Goal: Task Accomplishment & Management: Manage account settings

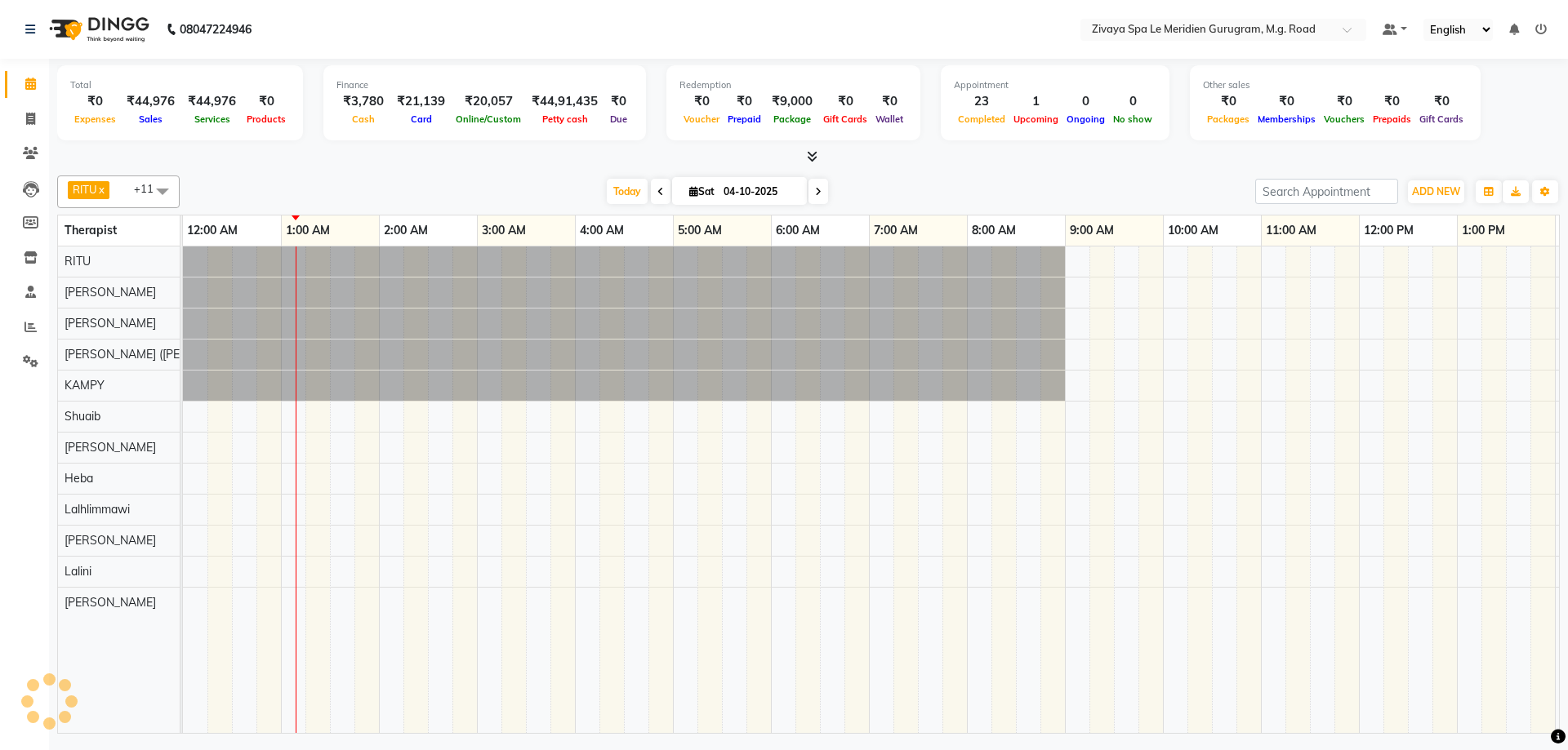
click at [651, 183] on span at bounding box center [660, 192] width 19 height 26
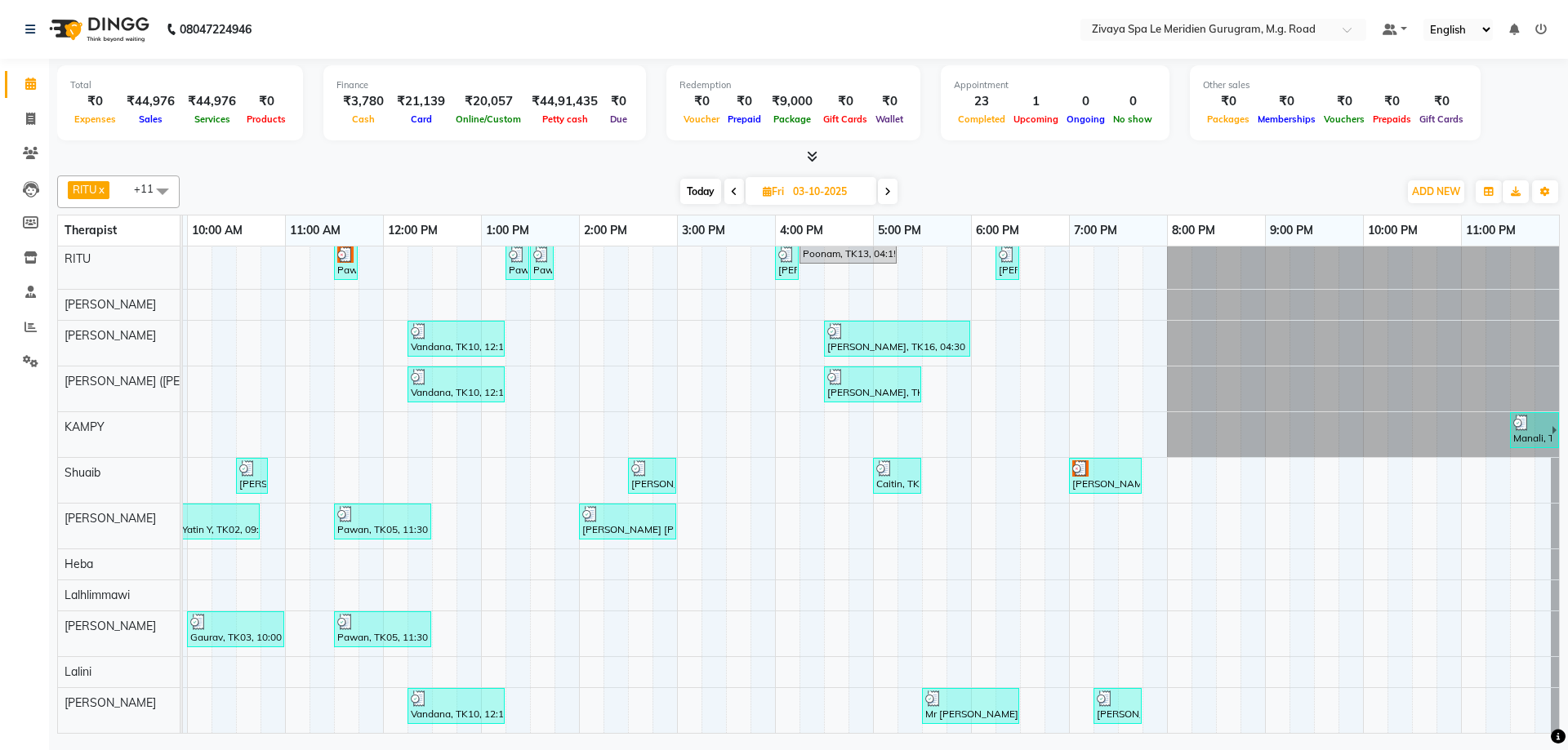
click at [877, 198] on div "[DATE] [DATE]" at bounding box center [789, 192] width 221 height 25
click at [884, 198] on span at bounding box center [887, 192] width 19 height 26
type input "04-10-2025"
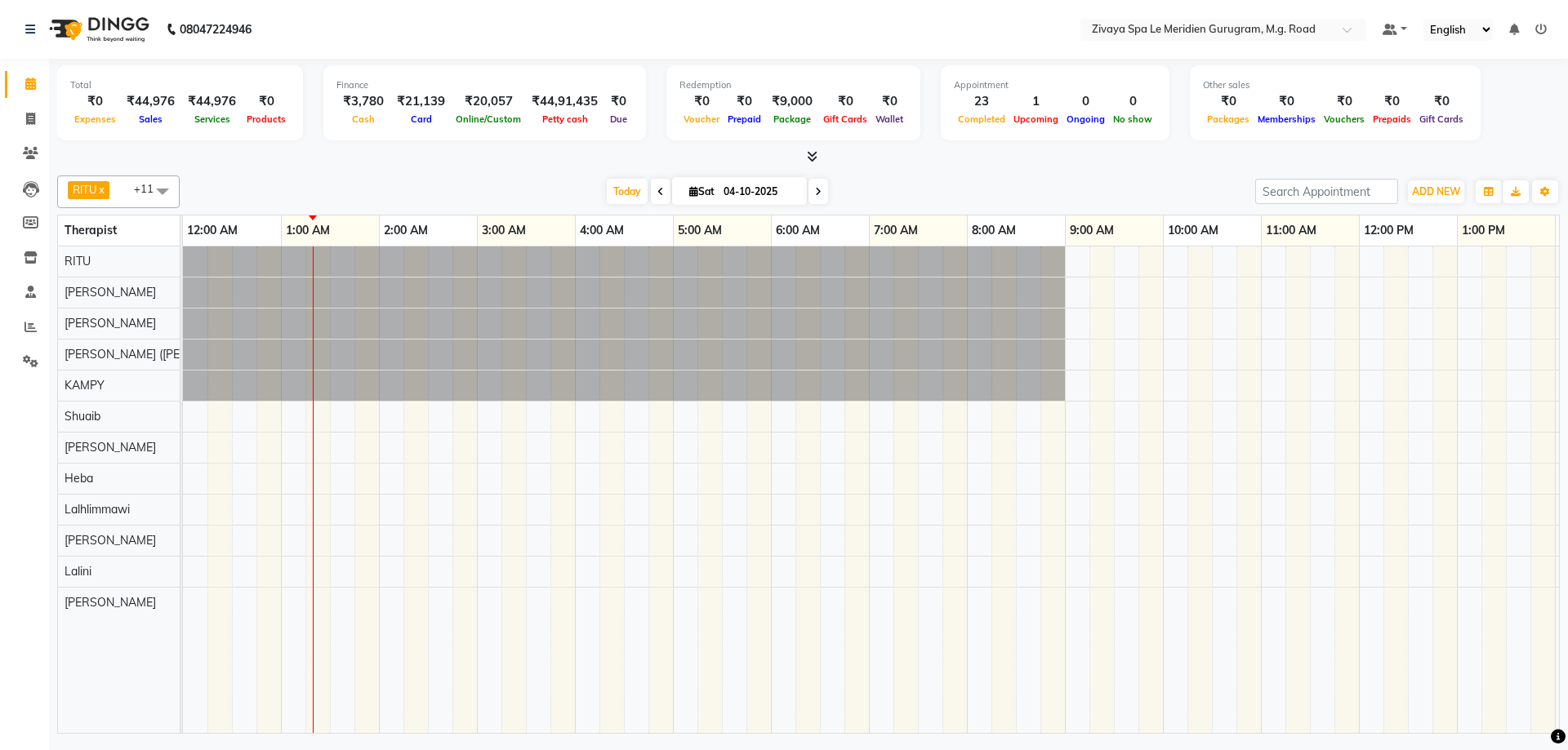
click at [193, 719] on td at bounding box center [194, 489] width 25 height 486
click at [329, 515] on div at bounding box center [1358, 489] width 2352 height 486
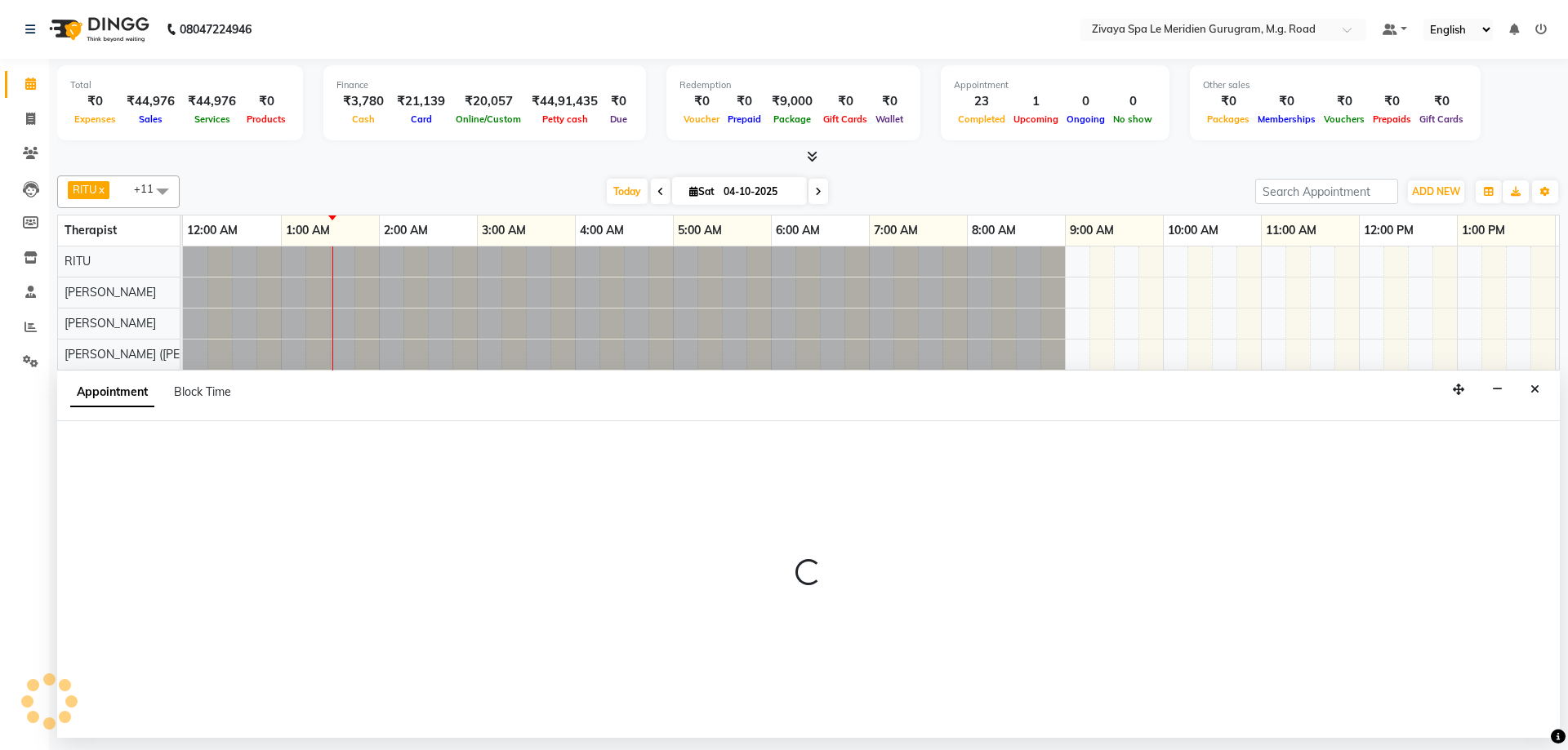
select select "65985"
select select "tentative"
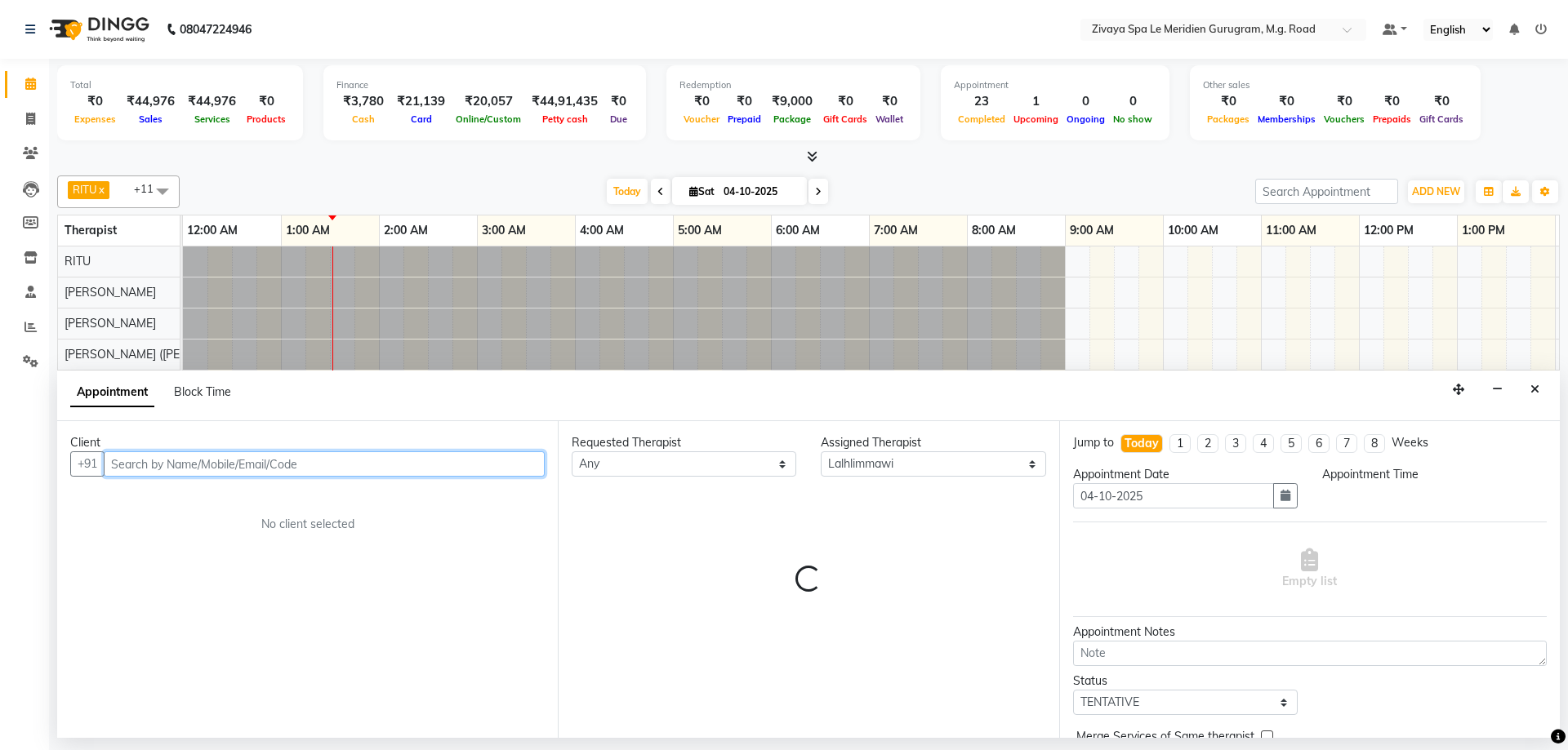
select select "75"
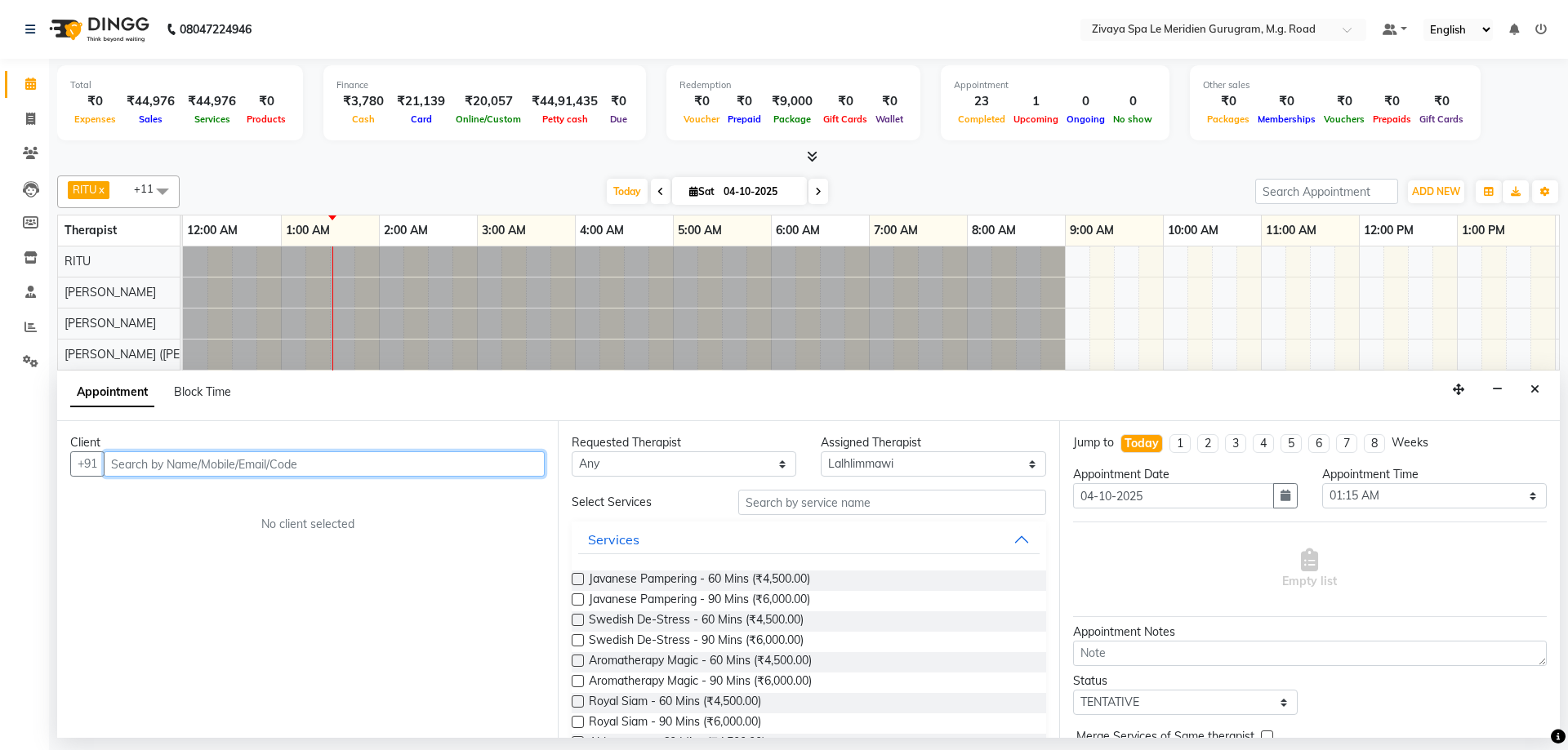
click at [312, 473] on input "text" at bounding box center [324, 464] width 441 height 26
click at [308, 462] on input "text" at bounding box center [324, 464] width 441 height 26
click at [174, 464] on input "text" at bounding box center [324, 464] width 441 height 26
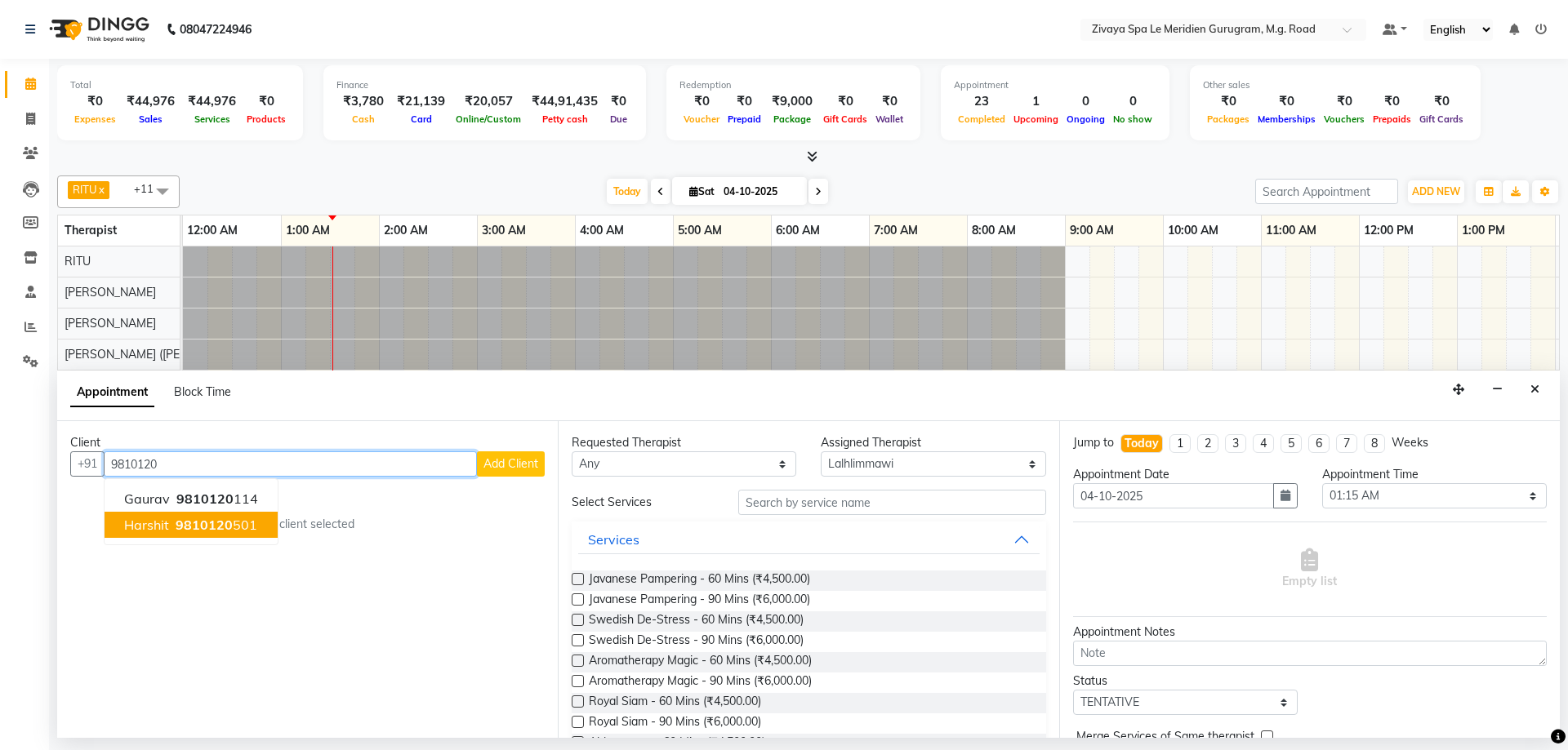
click at [189, 530] on span "9810120" at bounding box center [204, 525] width 57 height 16
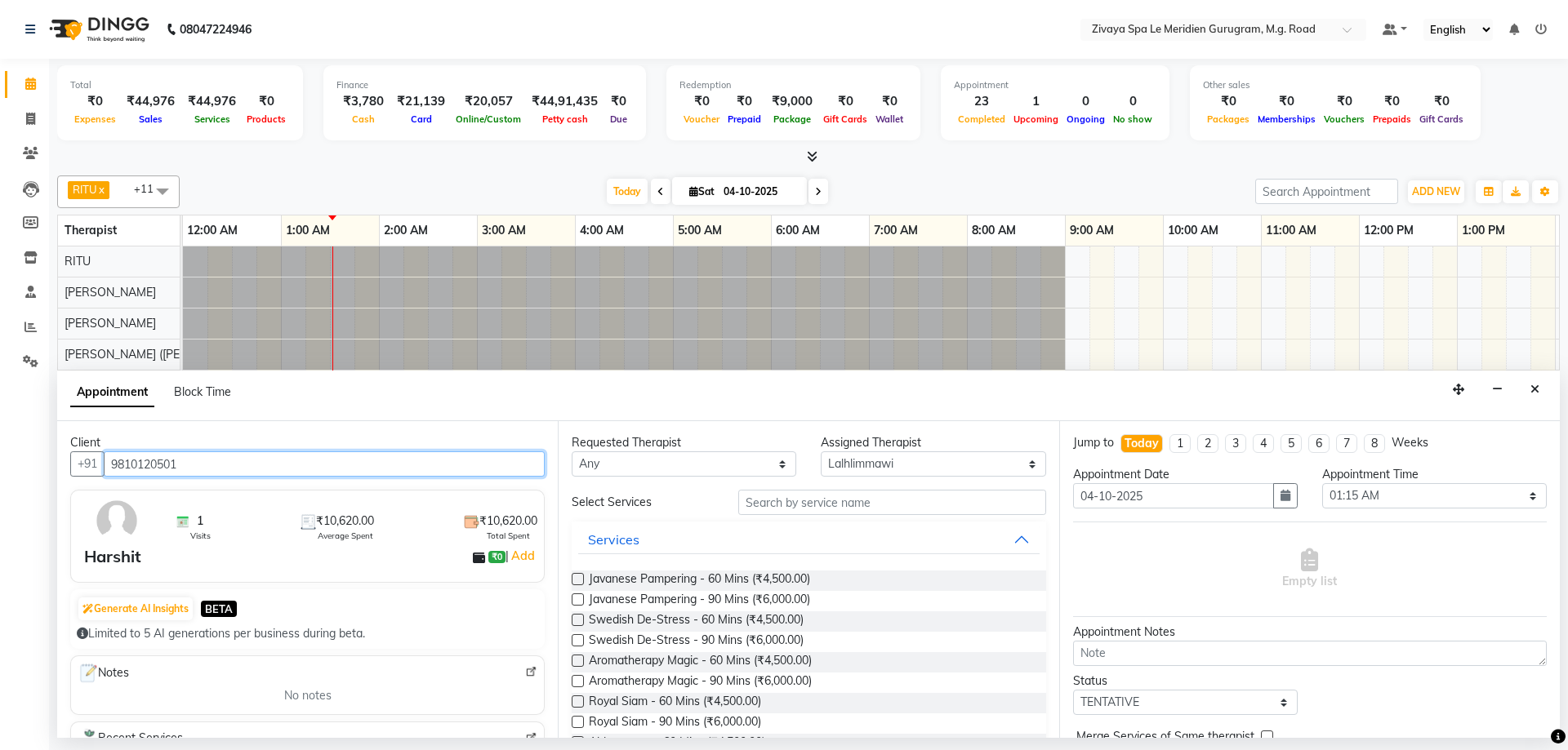
type input "9810120501"
click at [580, 581] on label at bounding box center [577, 578] width 12 height 12
click at [580, 581] on input "checkbox" at bounding box center [577, 581] width 11 height 11
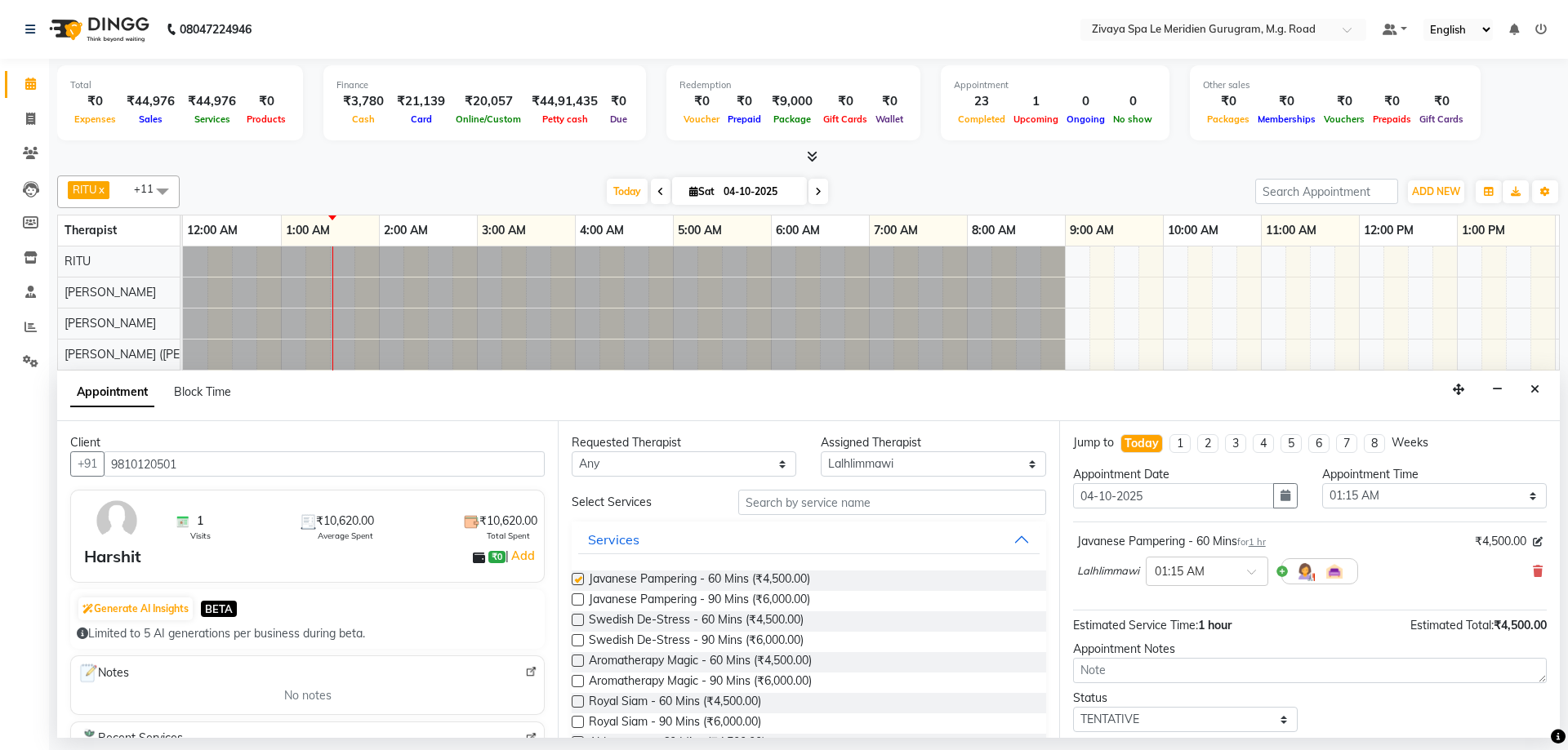
checkbox input "false"
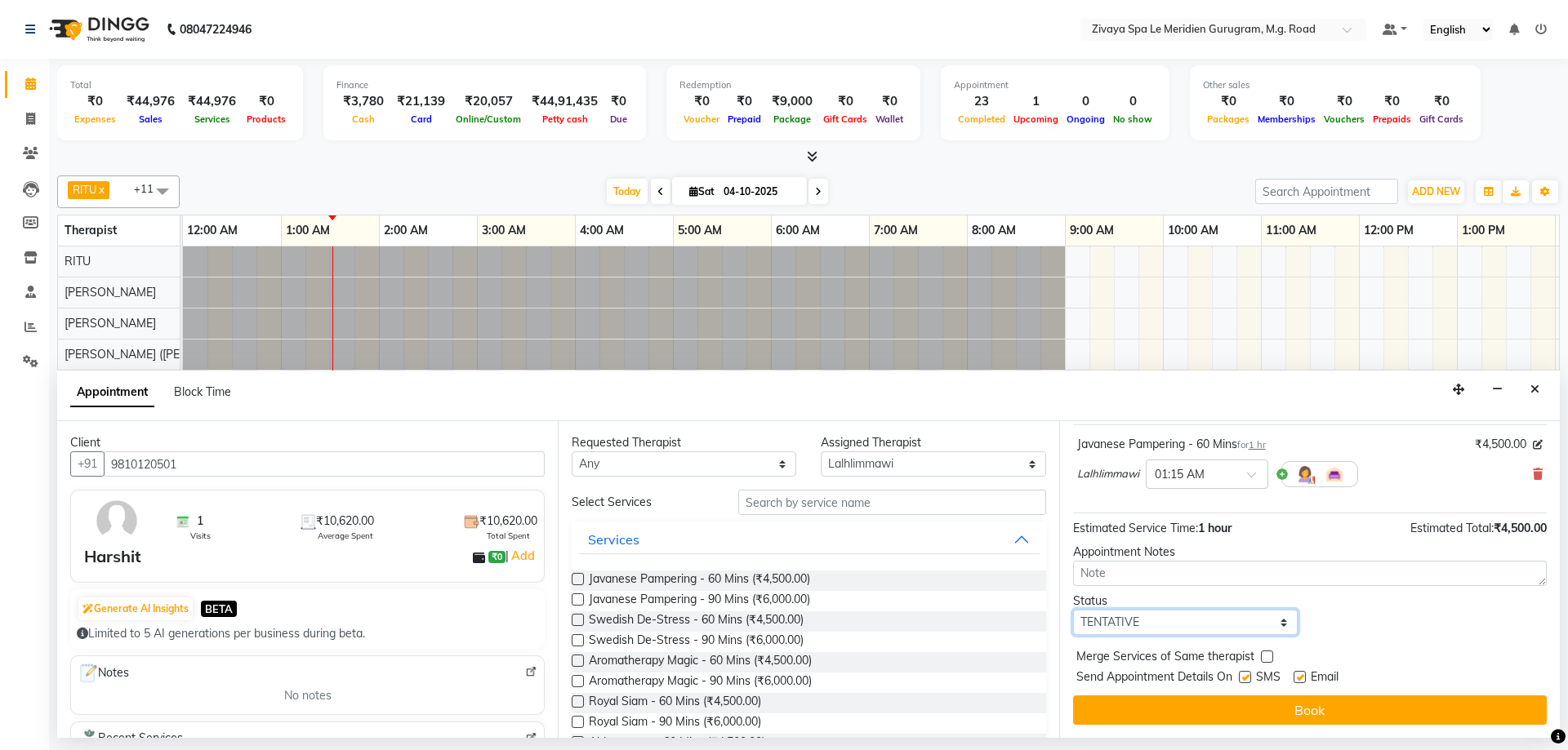
click at [1281, 625] on select "Select TENTATIVE CONFIRM CHECK-IN UPCOMING" at bounding box center [1186, 622] width 225 height 26
select select "confirm booking"
click at [1073, 609] on select "Select TENTATIVE CONFIRM CHECK-IN UPCOMING" at bounding box center [1186, 622] width 225 height 26
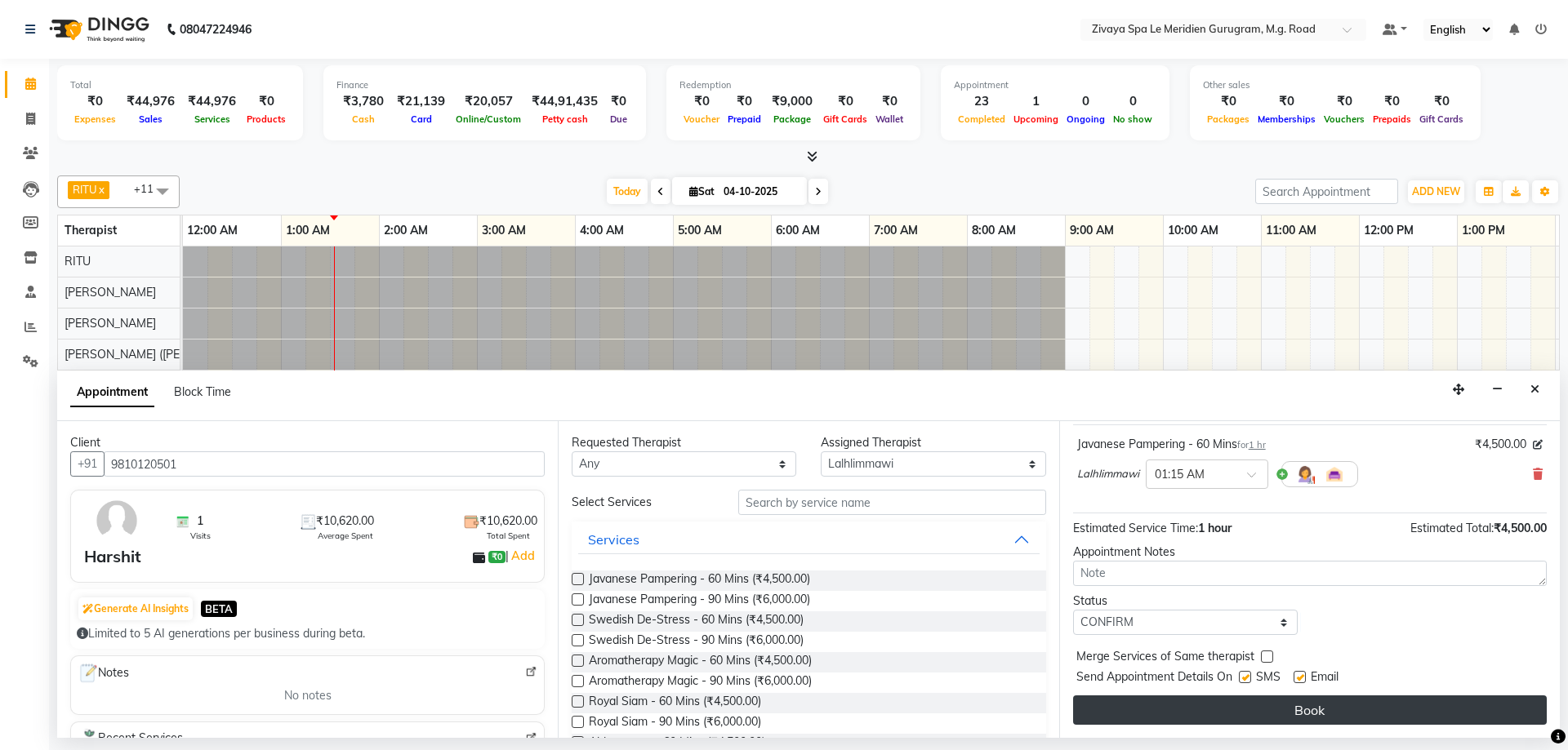
click at [1296, 705] on button "Book" at bounding box center [1310, 710] width 474 height 29
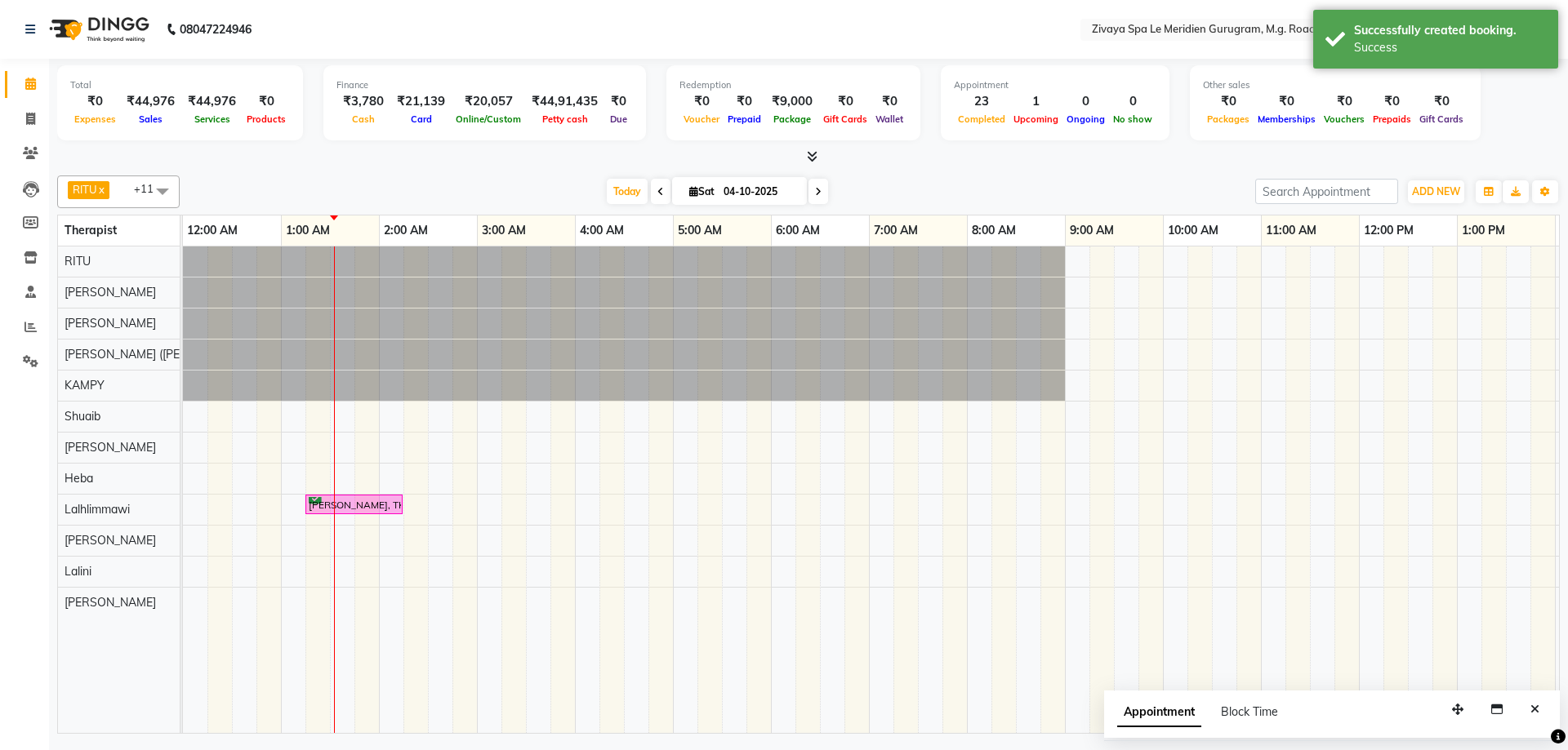
click at [373, 502] on div "[PERSON_NAME], TK01, 01:15 AM-02:15 AM, Javanese Pampering - 60 Mins" at bounding box center [353, 505] width 94 height 16
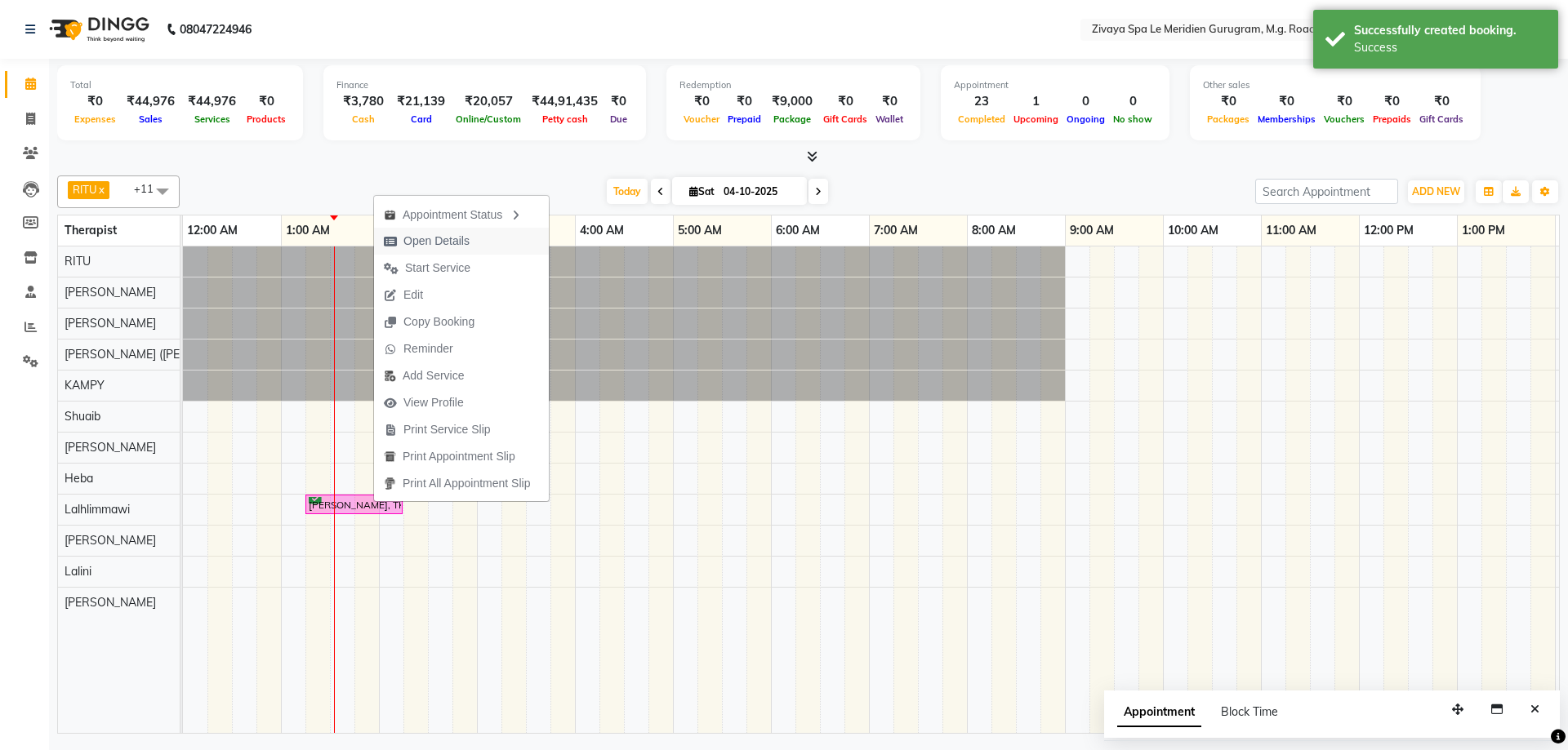
click at [437, 241] on span "Open Details" at bounding box center [436, 241] width 66 height 17
select select "6"
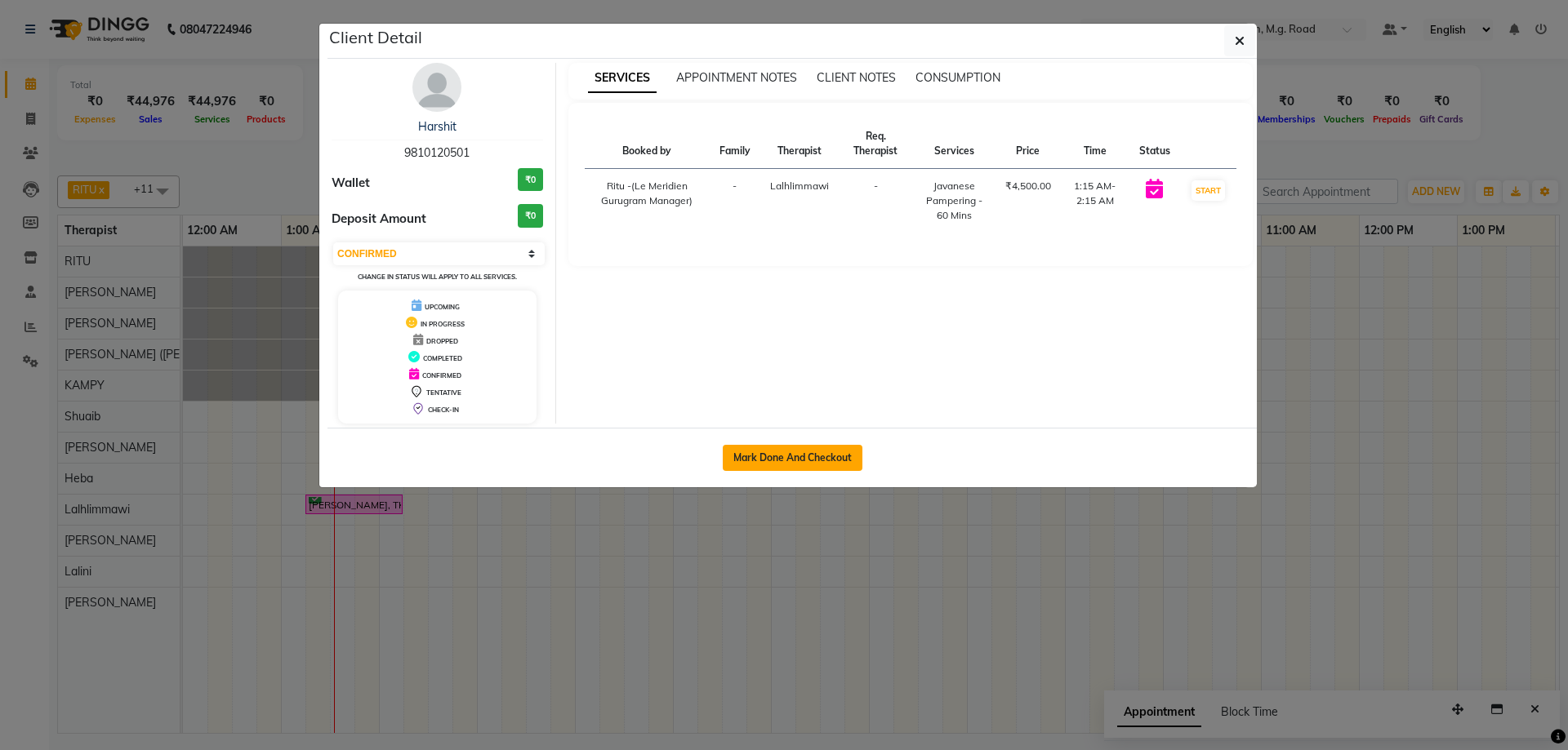
click at [809, 453] on button "Mark Done And Checkout" at bounding box center [792, 458] width 140 height 26
select select "service"
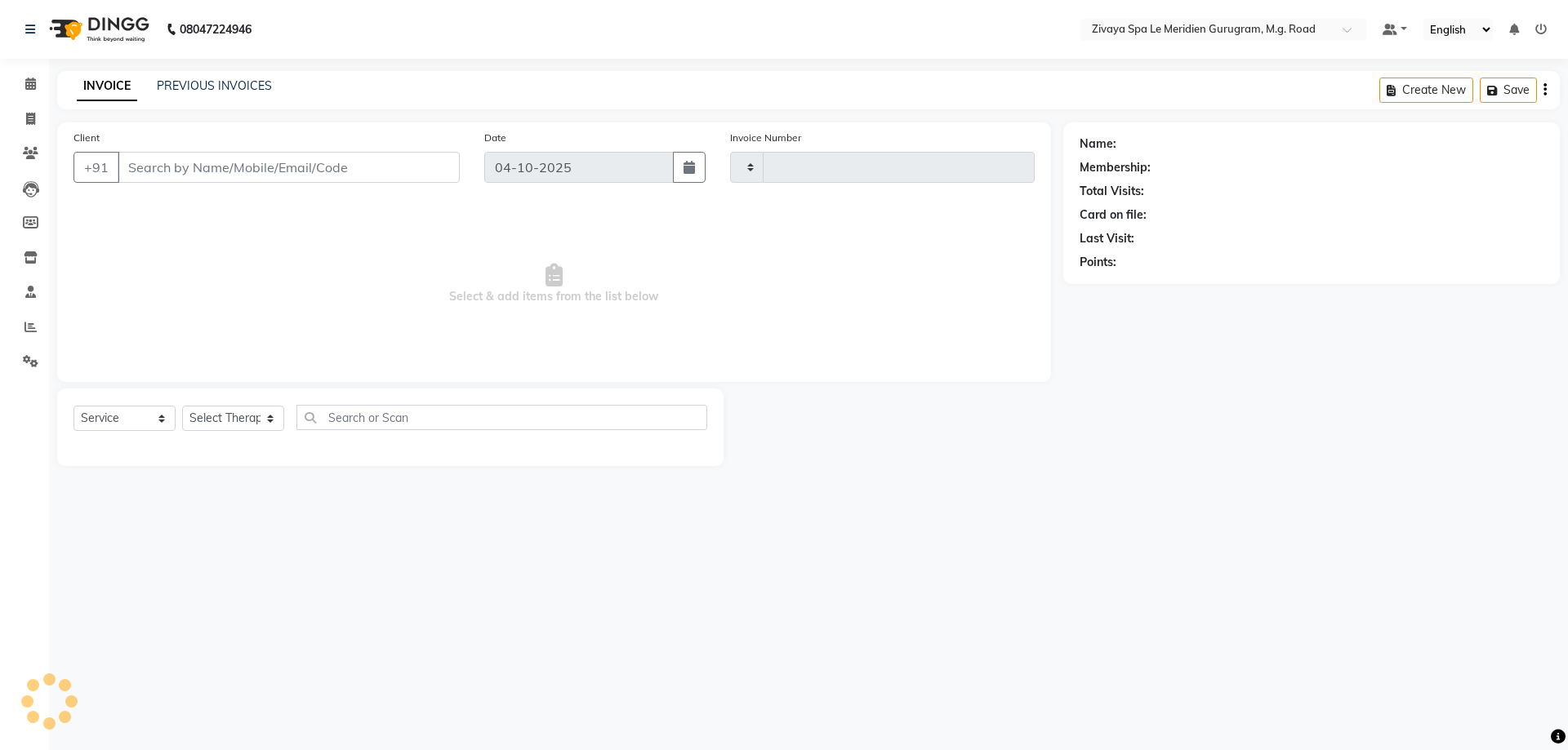
type input "2218"
select select "6503"
type input "9810120501"
select select "65985"
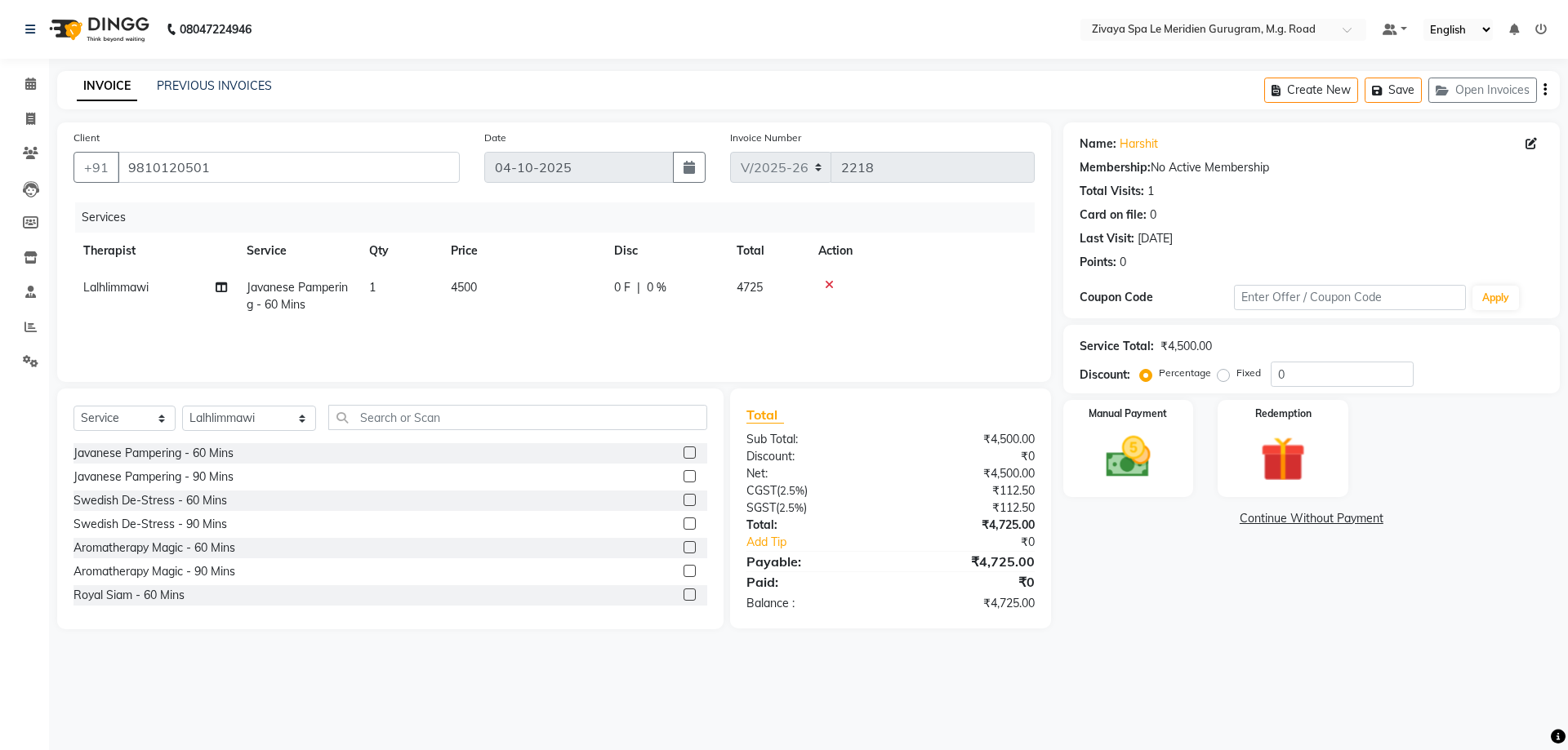
click at [655, 283] on span "0 %" at bounding box center [656, 287] width 19 height 17
select select "65985"
click at [796, 299] on input "0" at bounding box center [788, 292] width 49 height 26
type input "0"
type input "20"
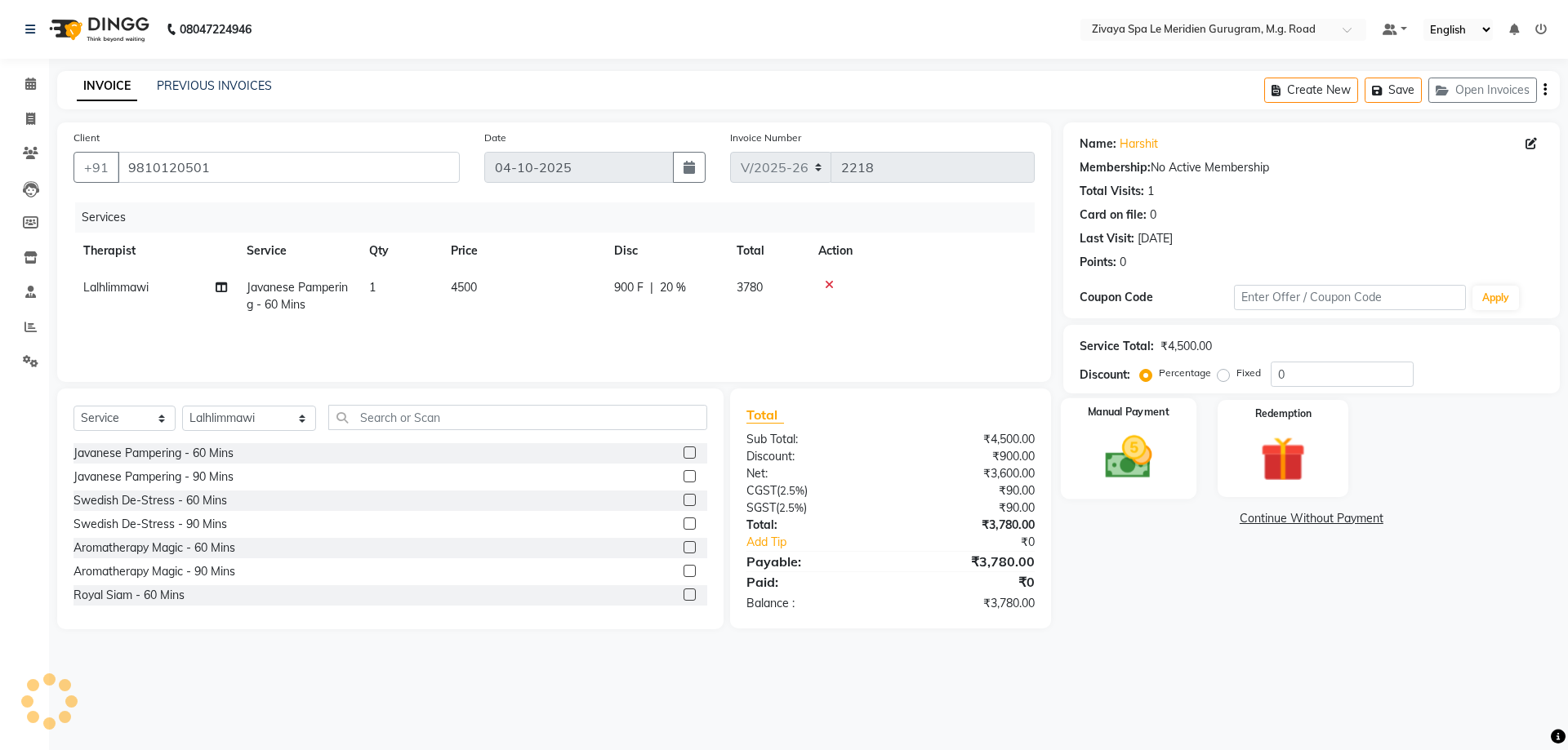
click at [1155, 431] on img at bounding box center [1127, 456] width 76 height 54
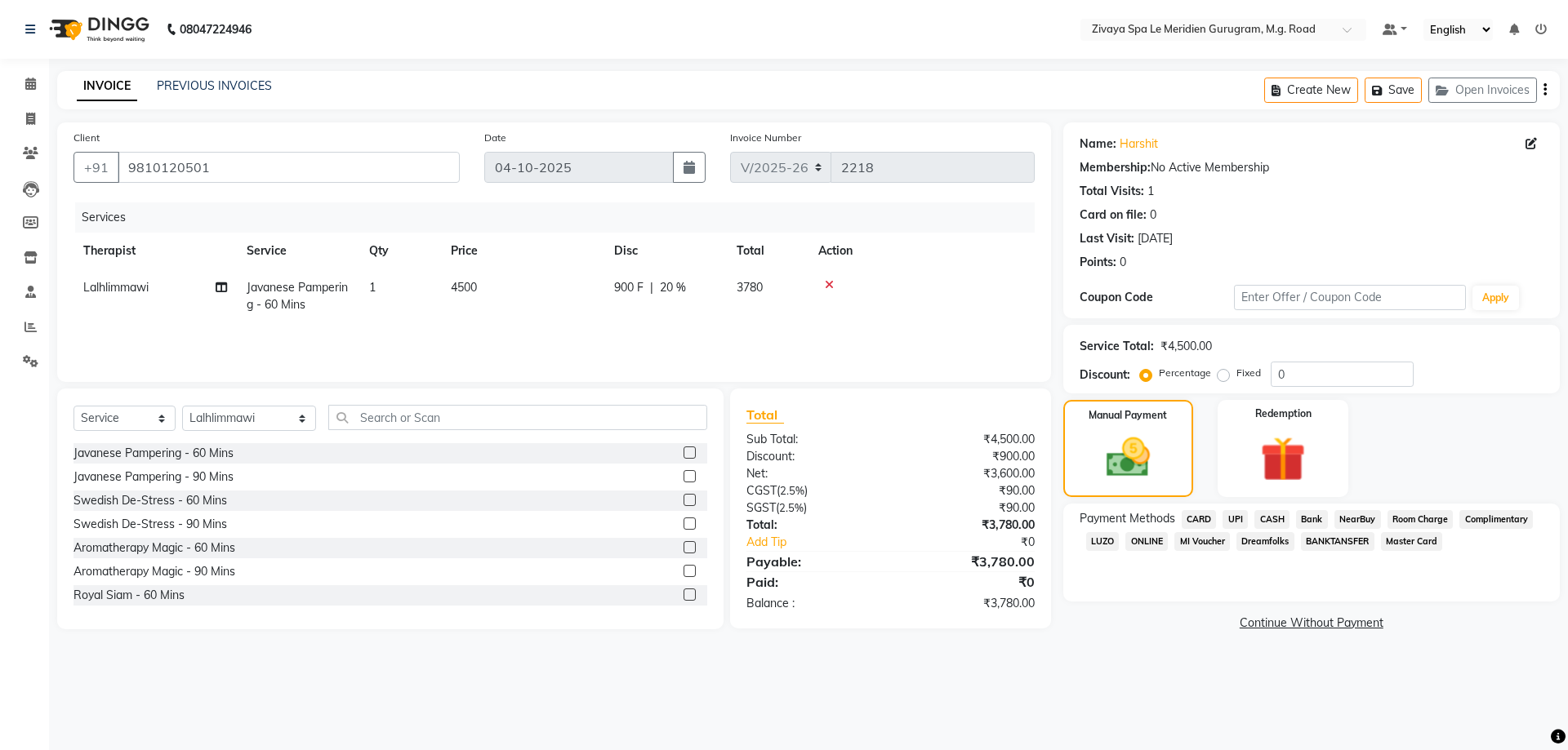
click at [1271, 523] on span "CASH" at bounding box center [1271, 519] width 35 height 19
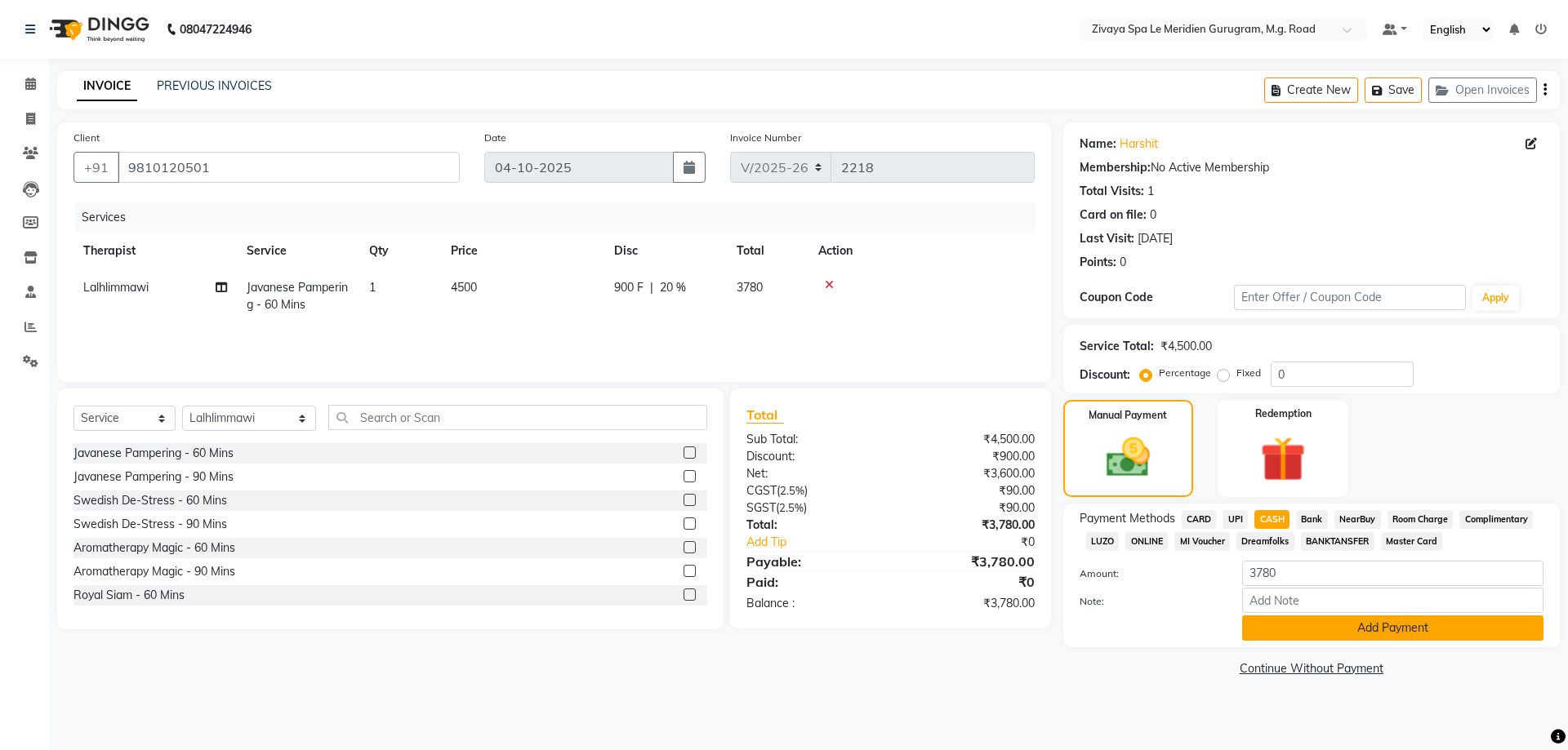
click at [1375, 630] on button "Add Payment" at bounding box center [1393, 629] width 301 height 26
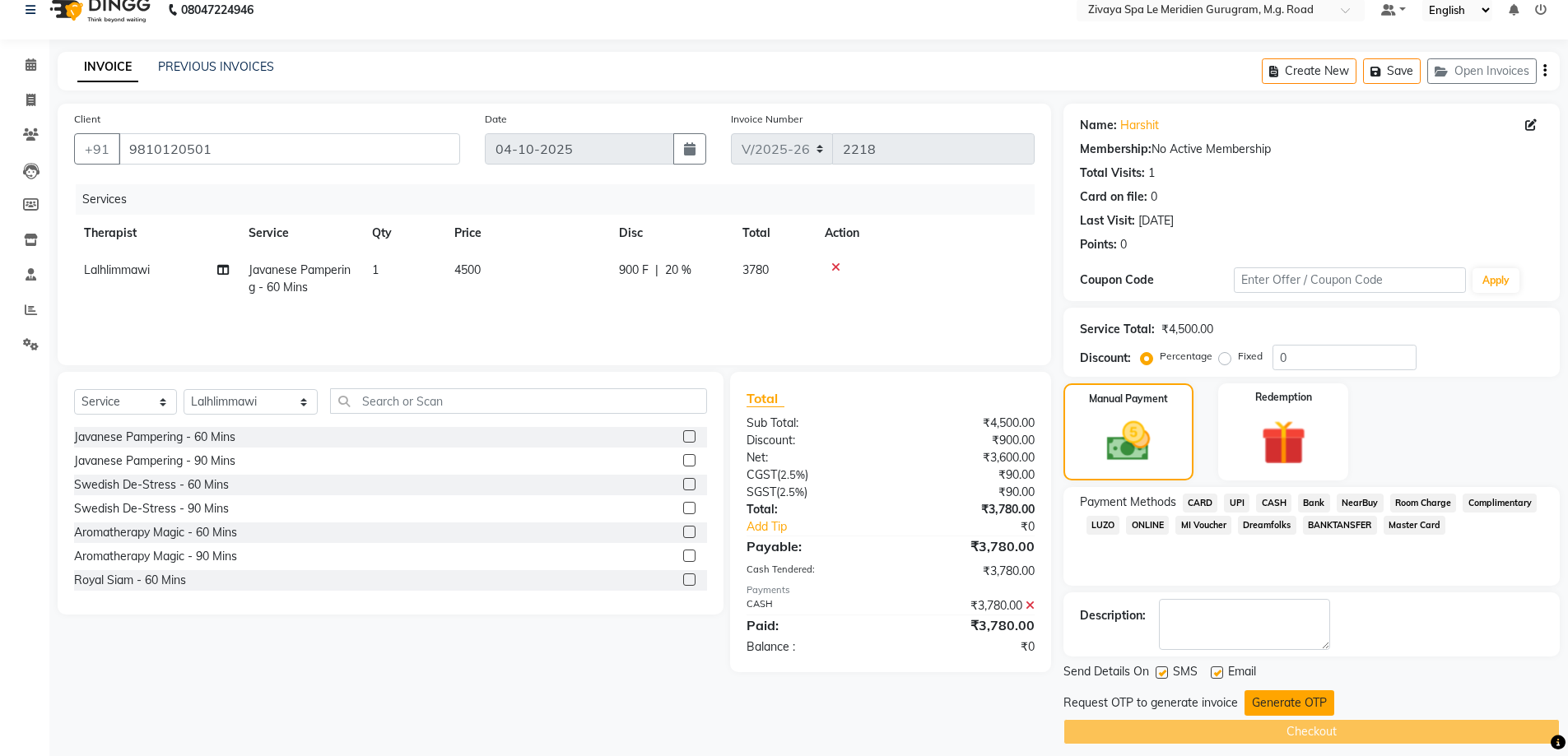
scroll to position [33, 0]
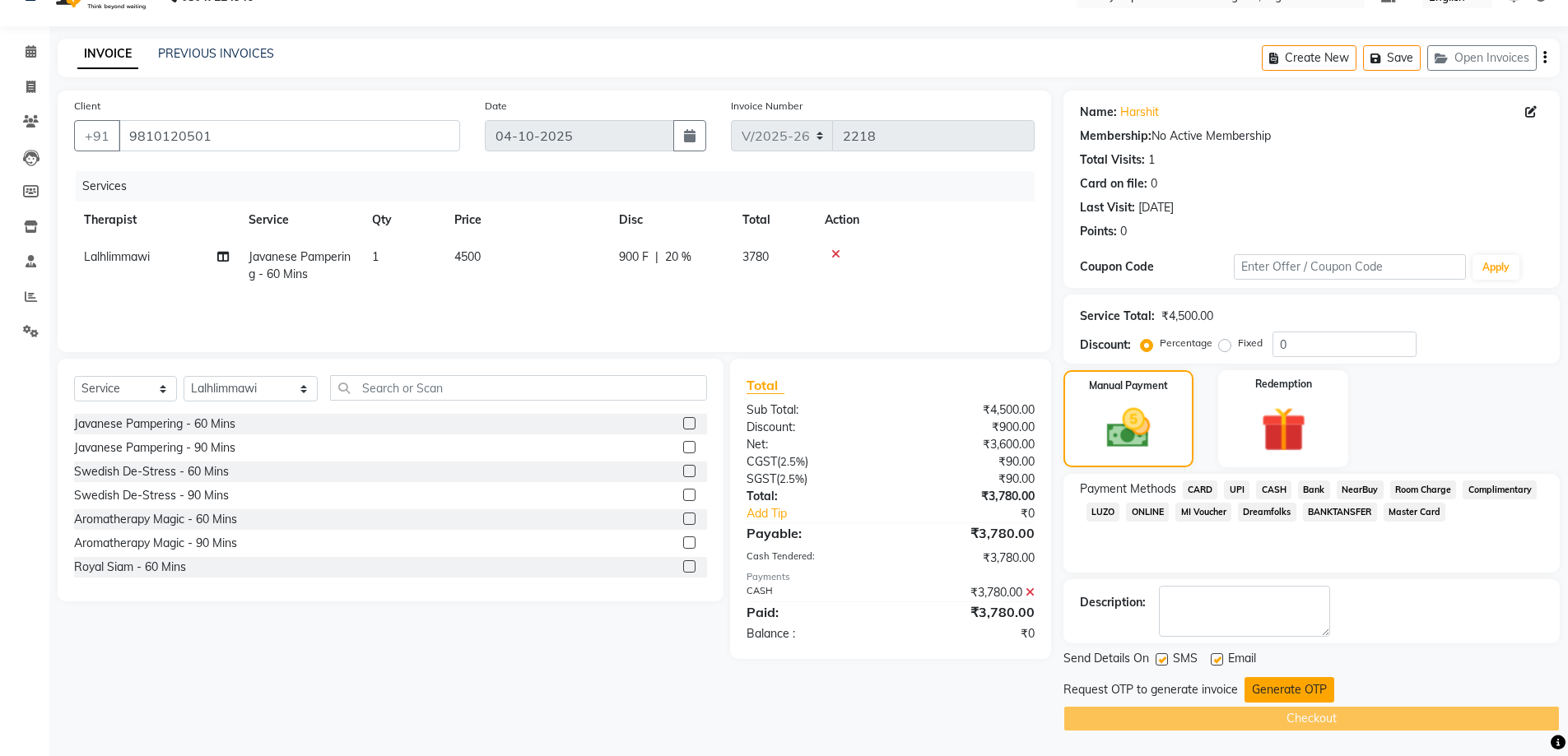
click at [1293, 687] on button "Generate OTP" at bounding box center [1290, 690] width 90 height 26
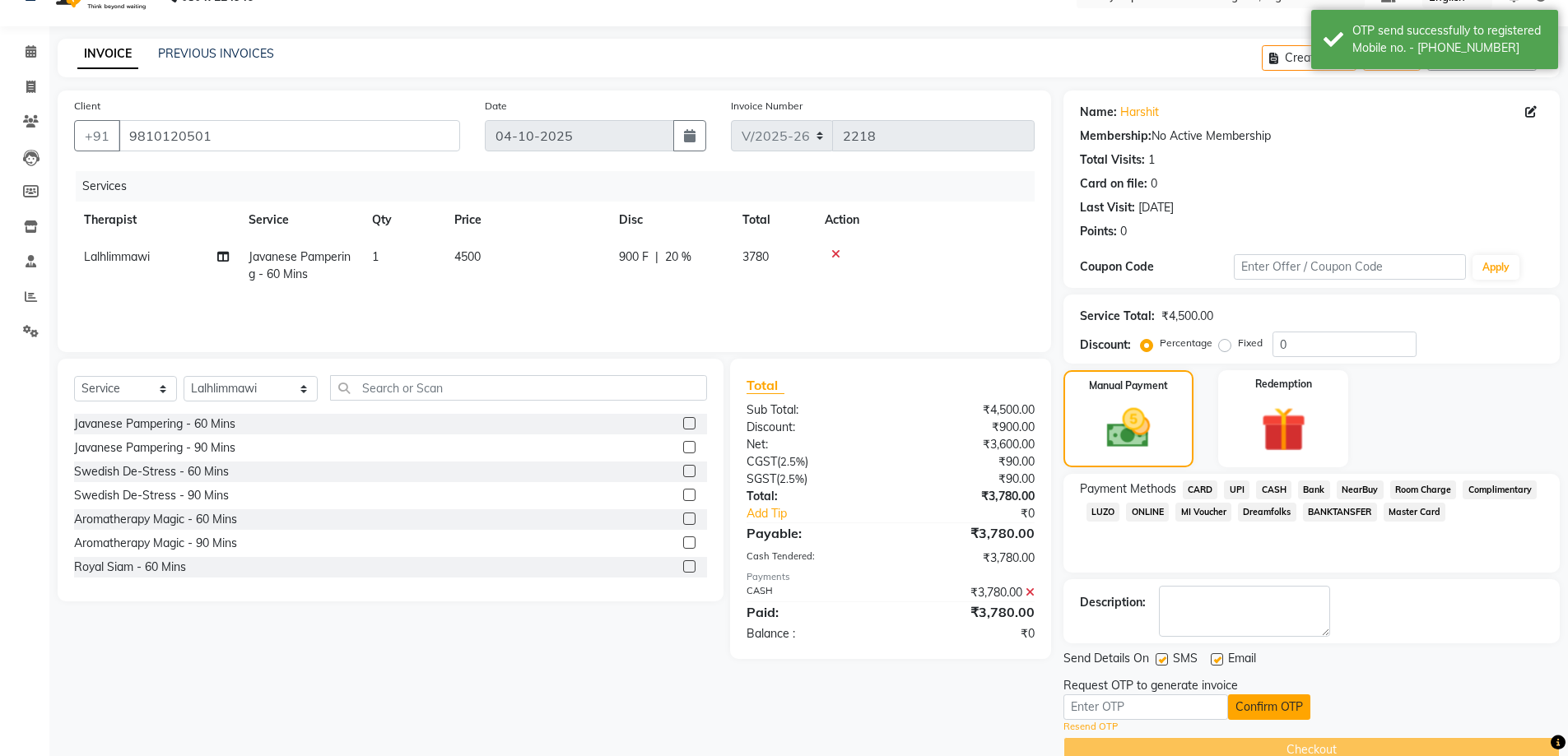
click at [1275, 709] on button "Confirm OTP" at bounding box center [1269, 707] width 82 height 26
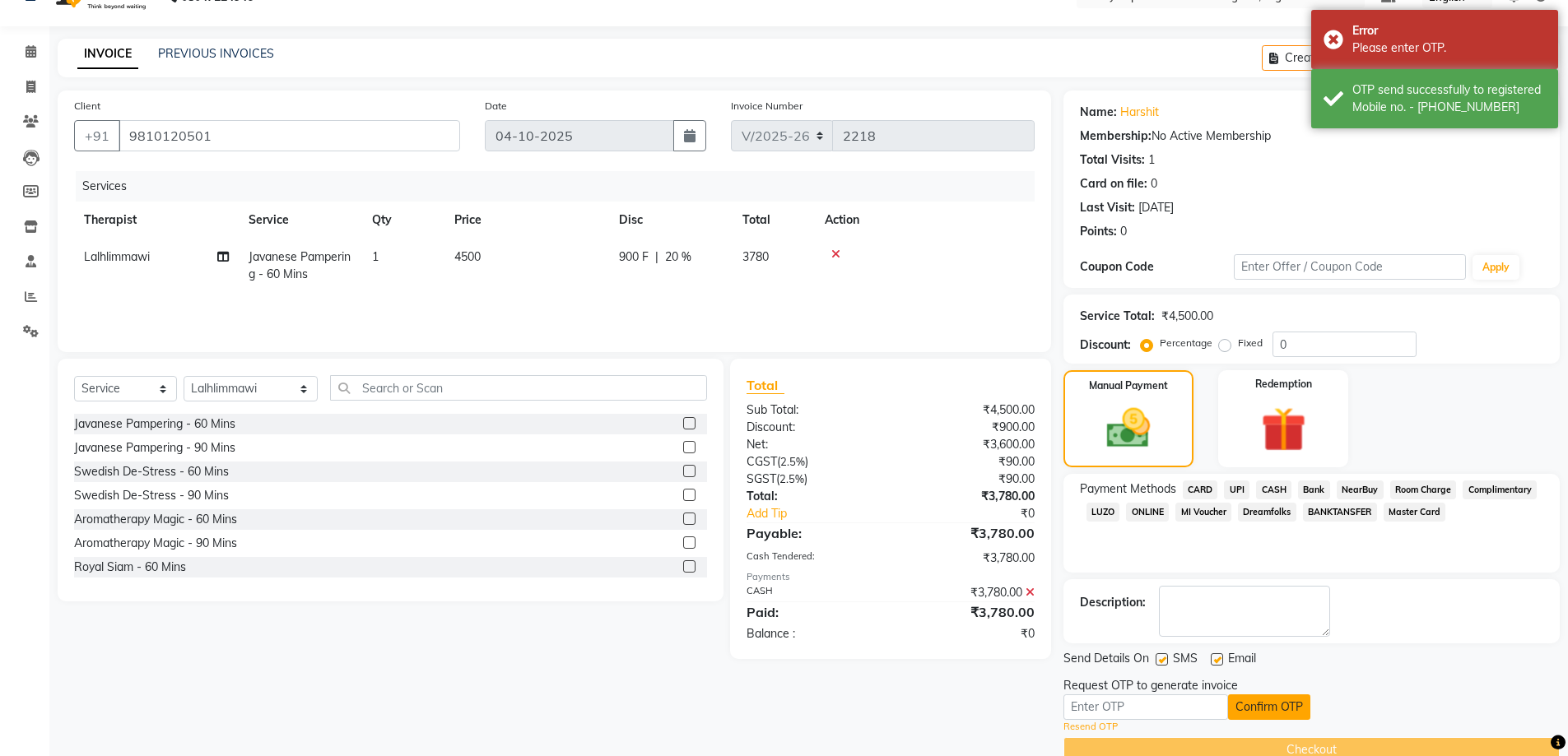
scroll to position [64, 0]
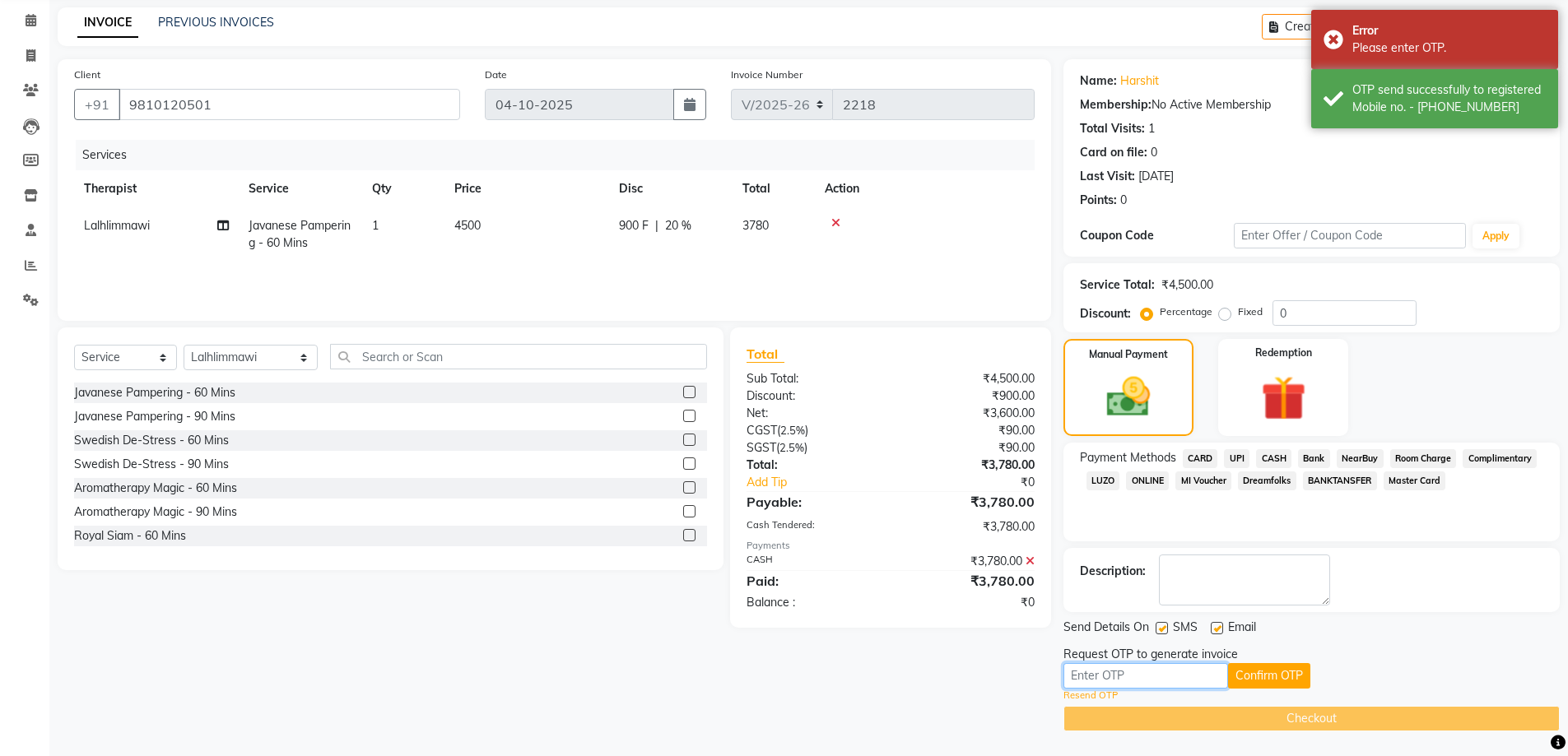
click at [1180, 675] on input "text" at bounding box center [1146, 676] width 165 height 26
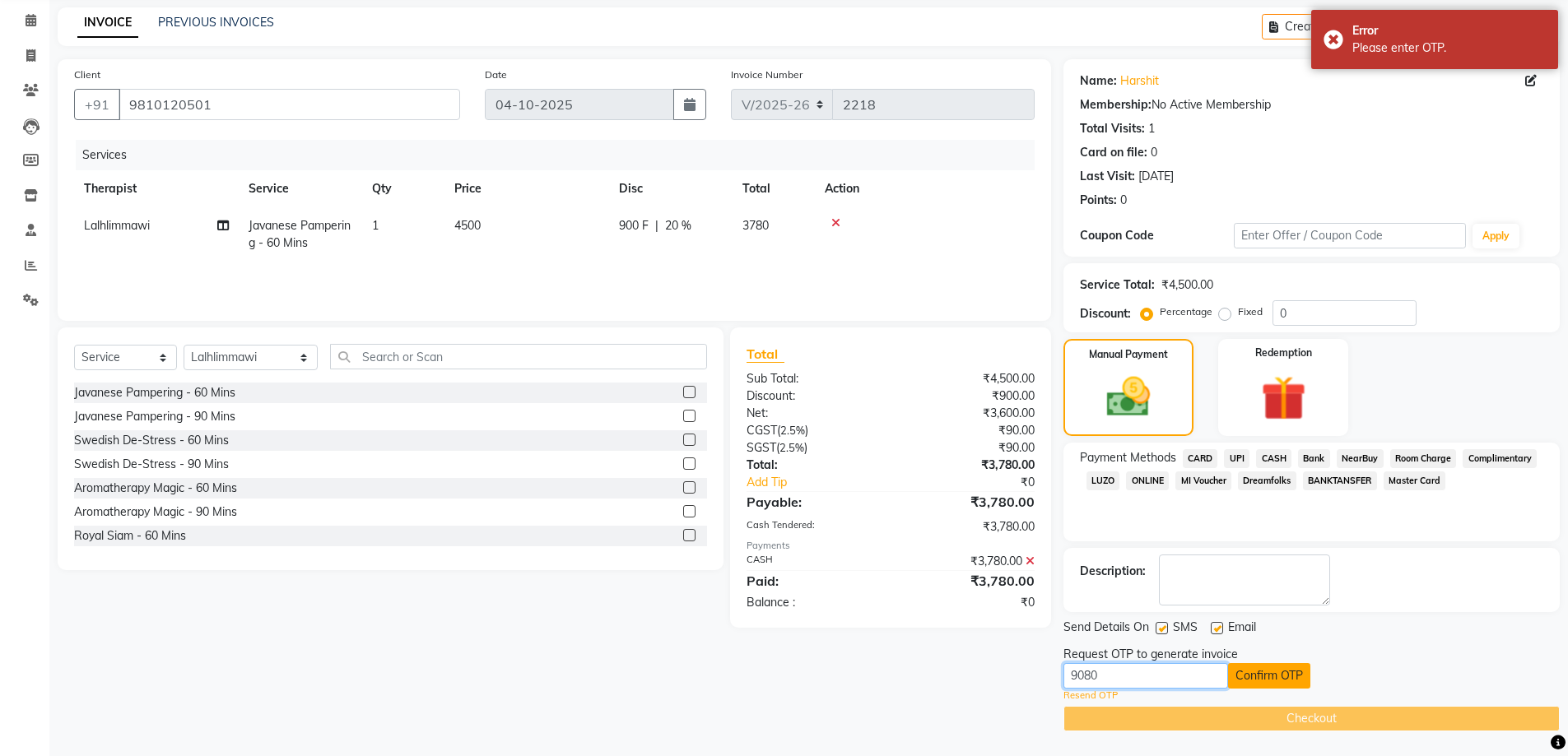
type input "9080"
click at [1258, 669] on button "Confirm OTP" at bounding box center [1269, 676] width 82 height 26
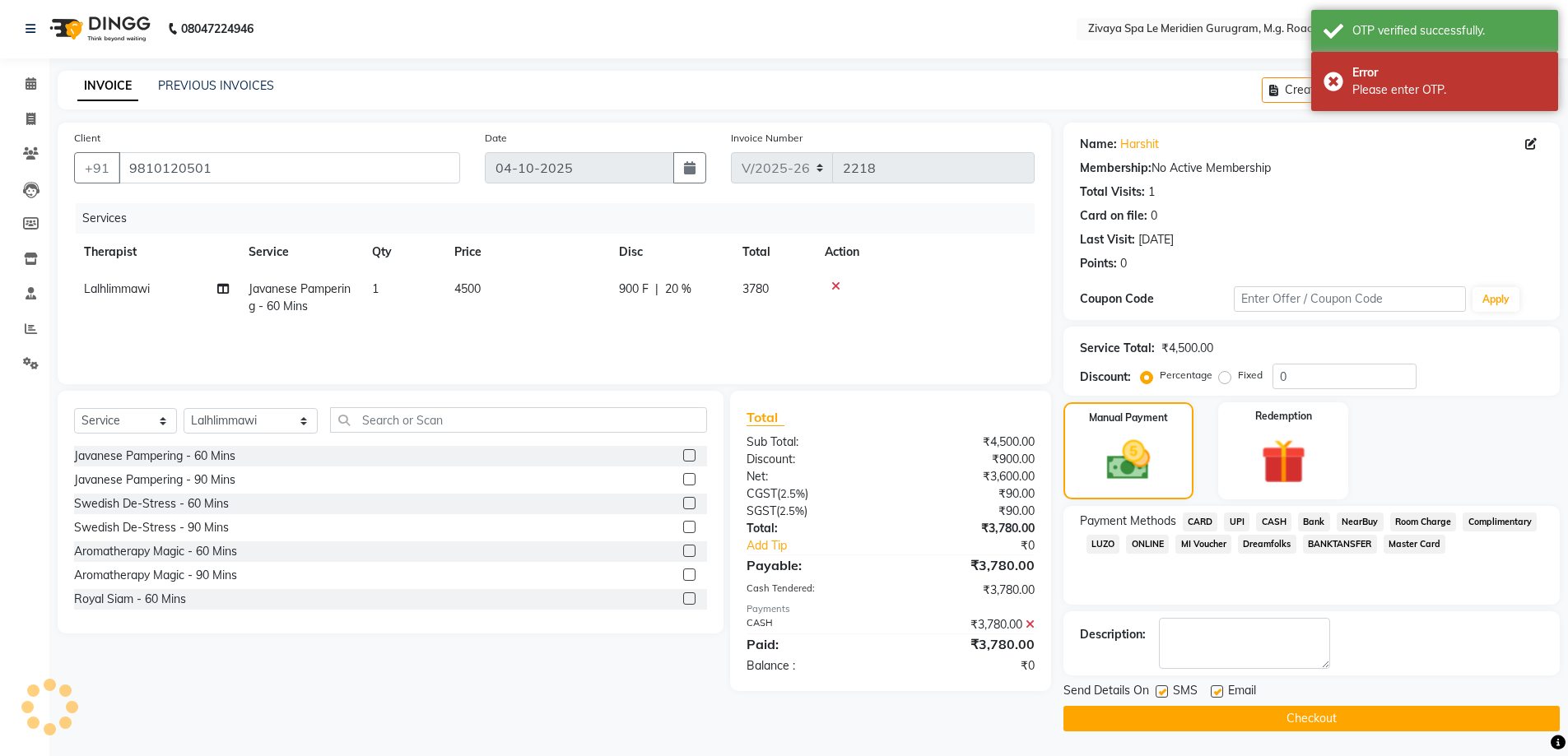
scroll to position [1, 0]
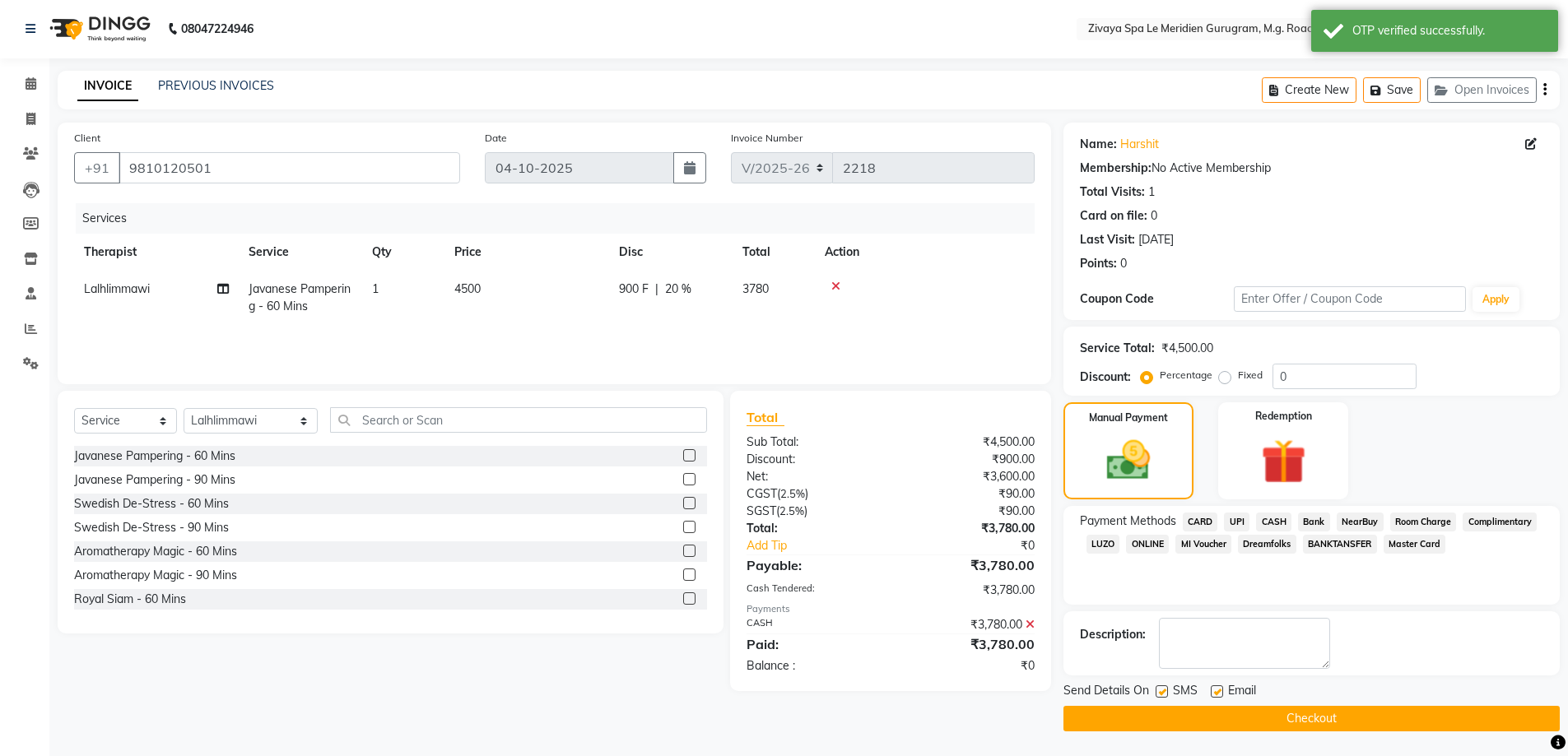
click at [1278, 718] on button "Checkout" at bounding box center [1311, 719] width 496 height 26
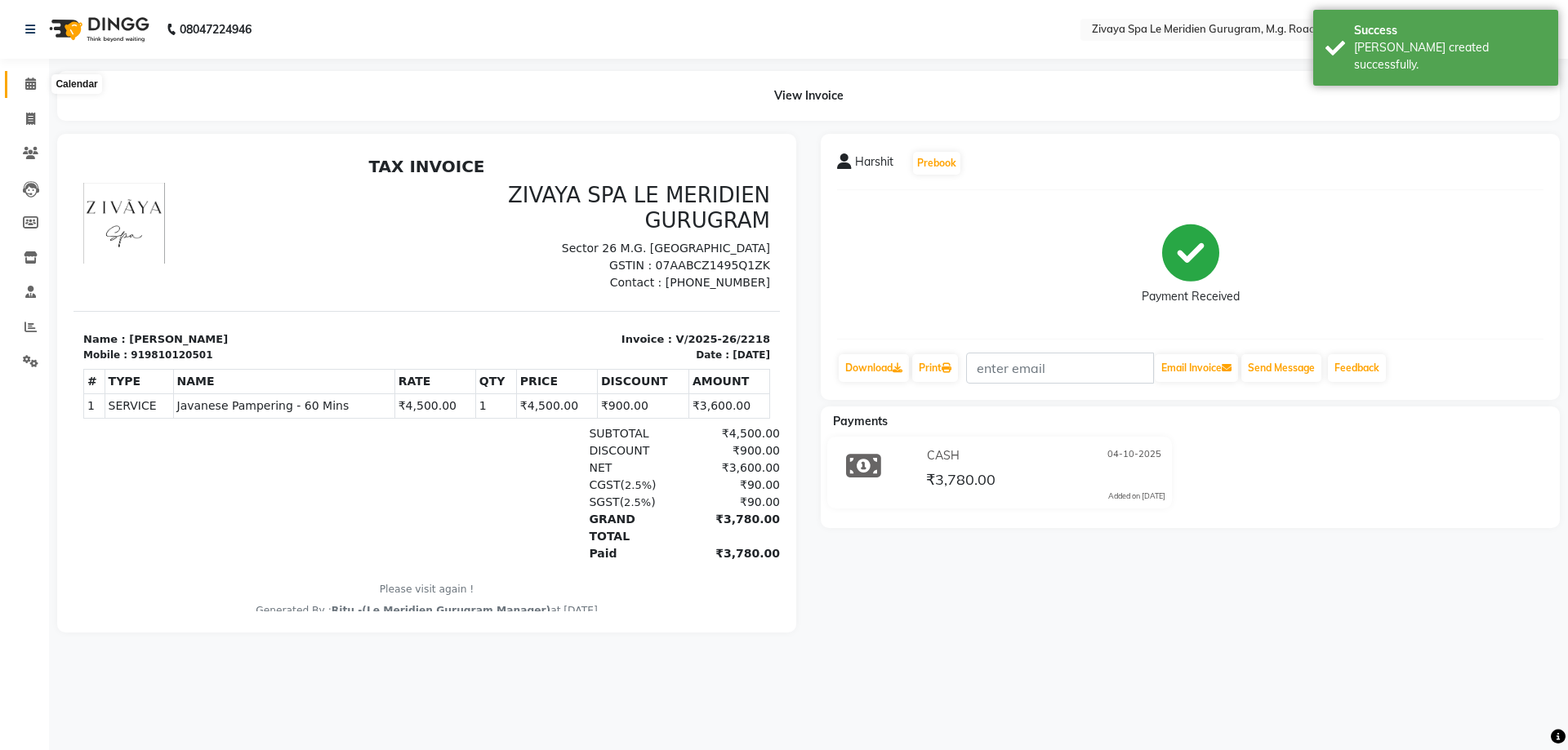
click at [26, 82] on icon at bounding box center [31, 83] width 11 height 12
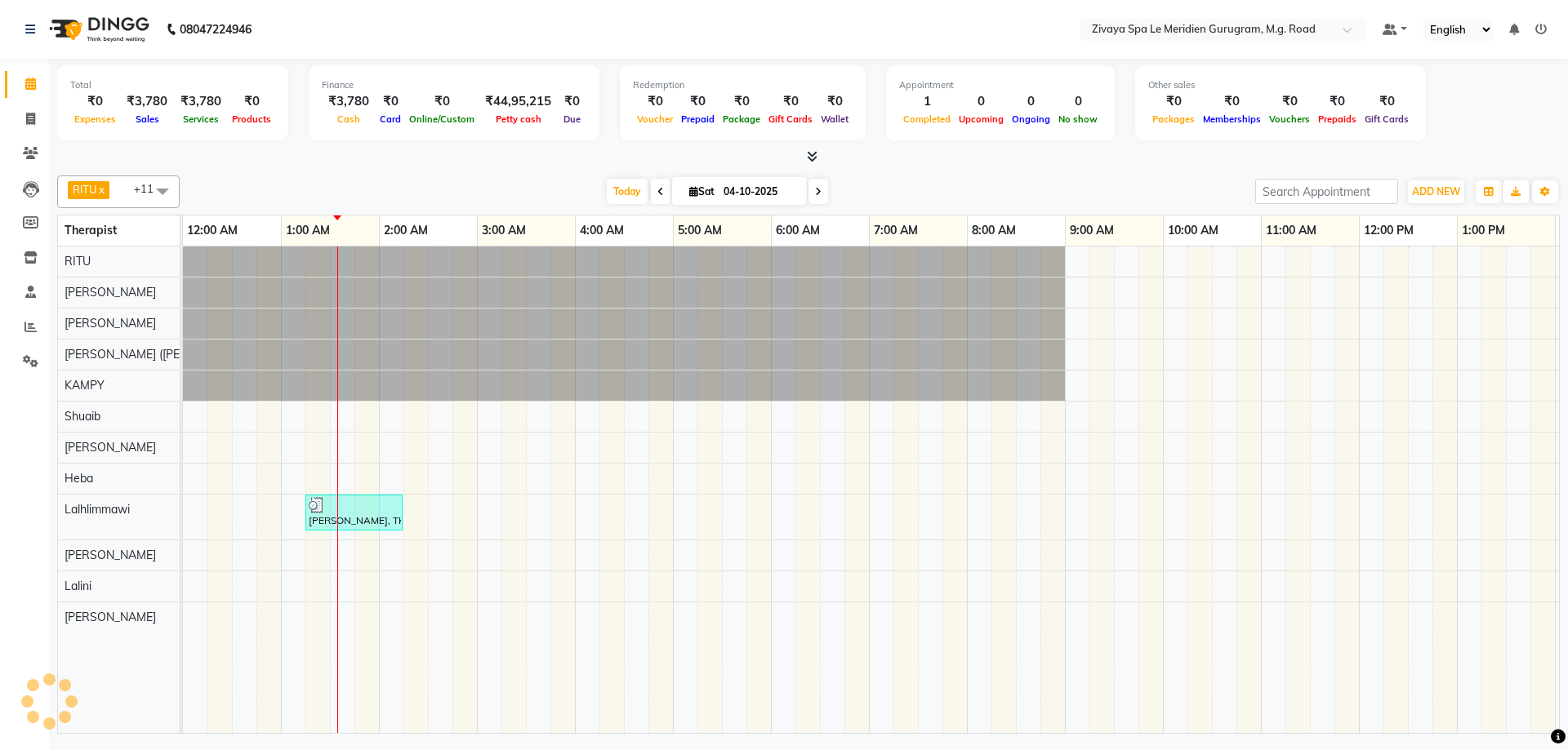
click at [356, 514] on div "[PERSON_NAME], TK01, 01:15 AM-02:15 AM, Javanese Pampering - 60 Mins" at bounding box center [353, 513] width 94 height 31
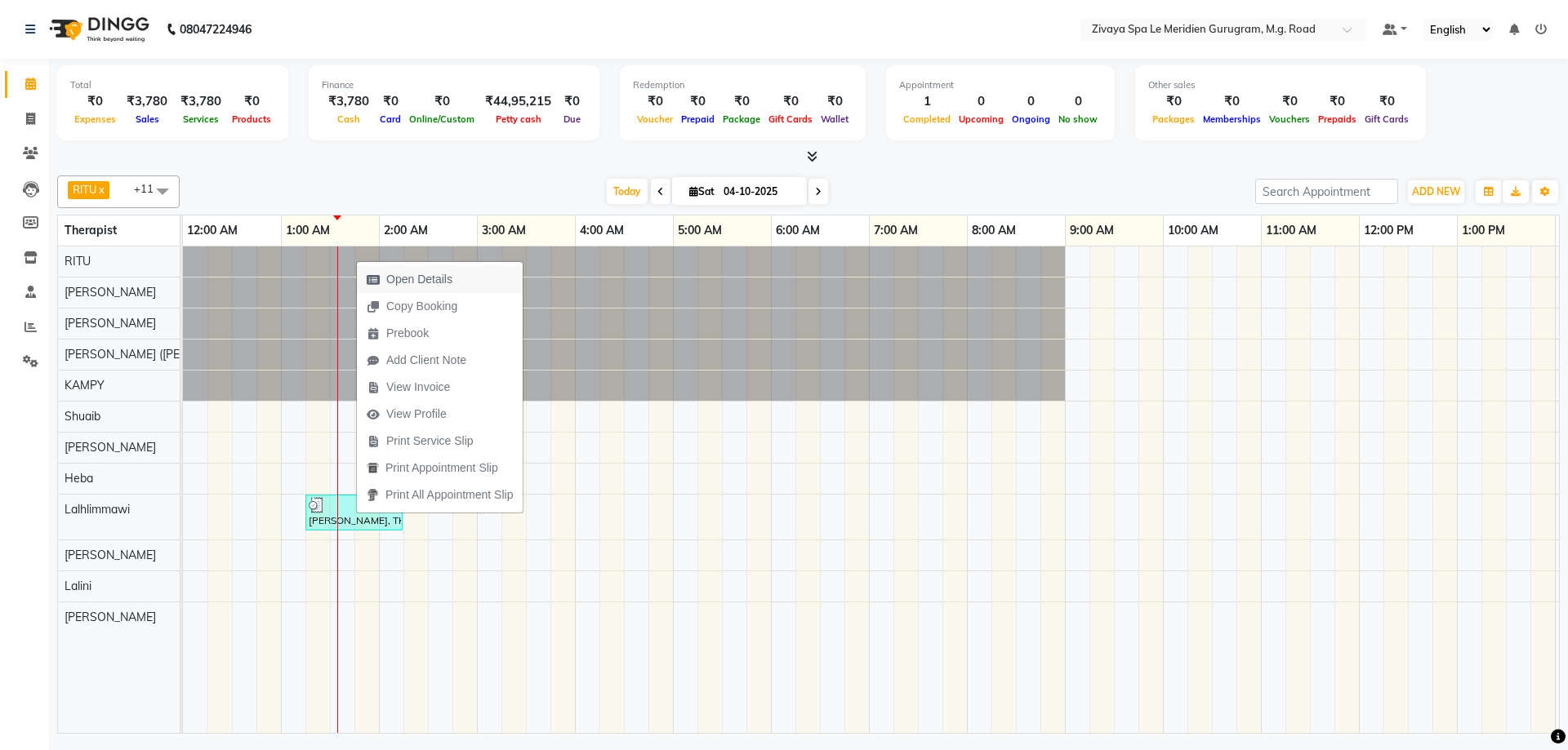
click at [427, 278] on span "Open Details" at bounding box center [419, 279] width 66 height 17
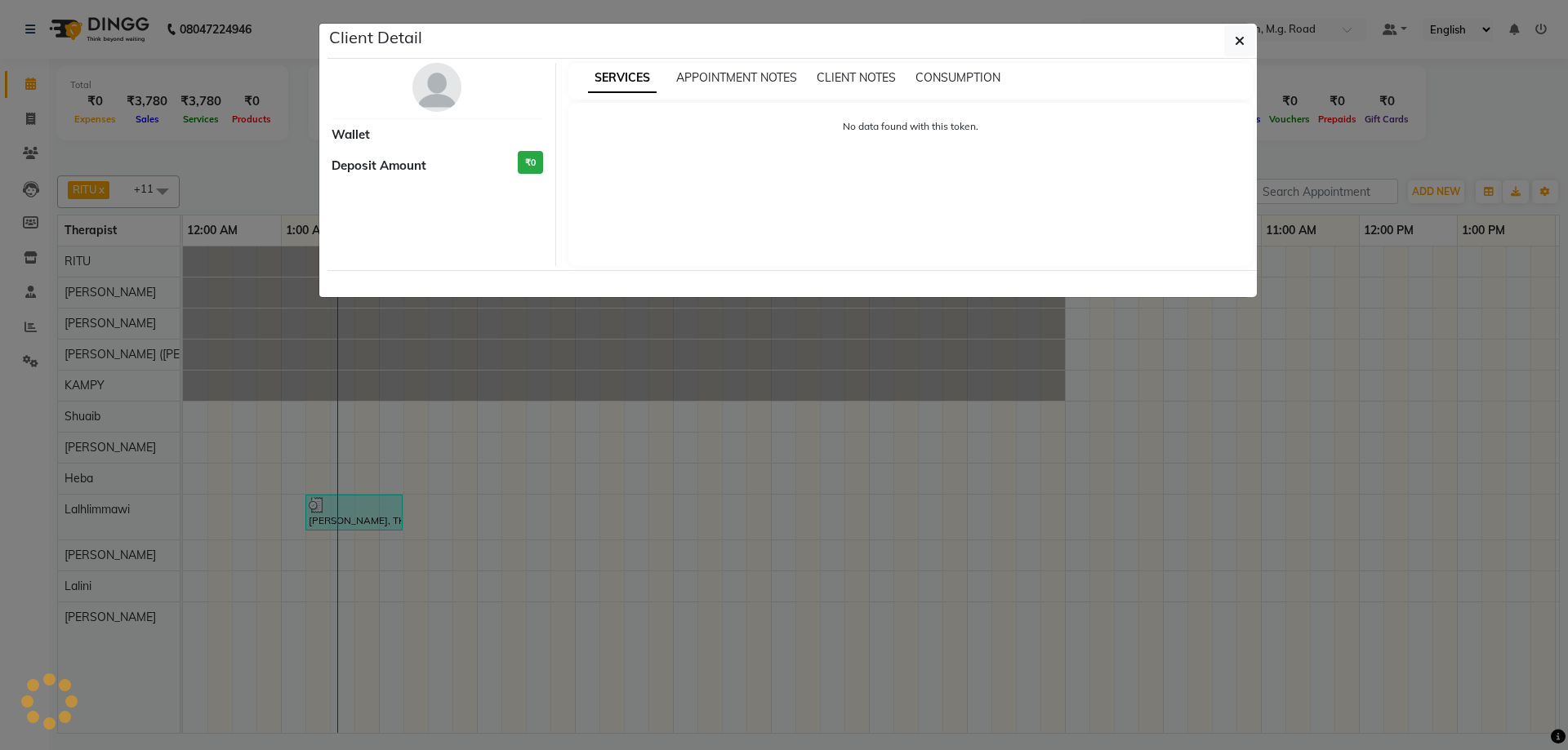
select select "3"
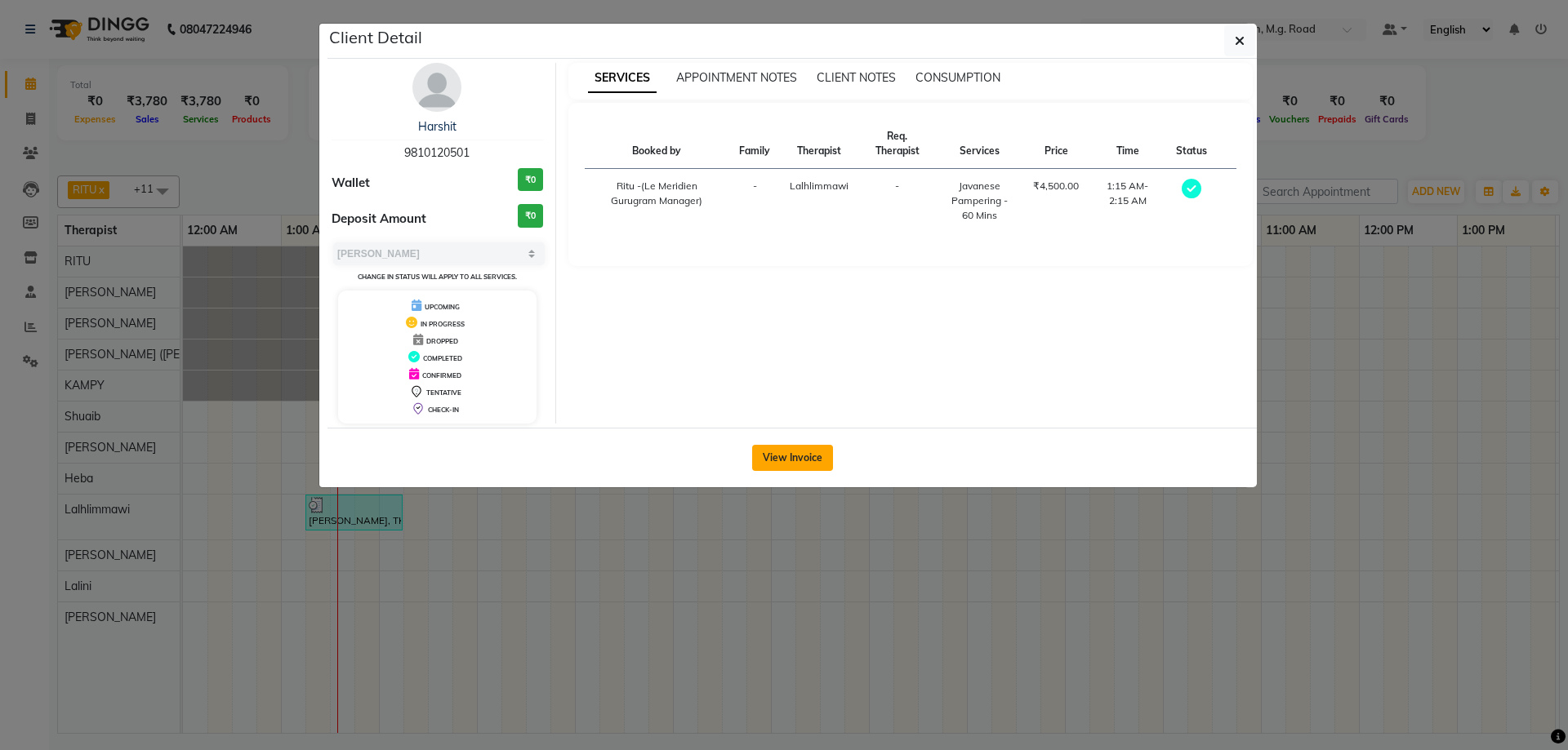
click at [794, 459] on button "View Invoice" at bounding box center [792, 458] width 81 height 26
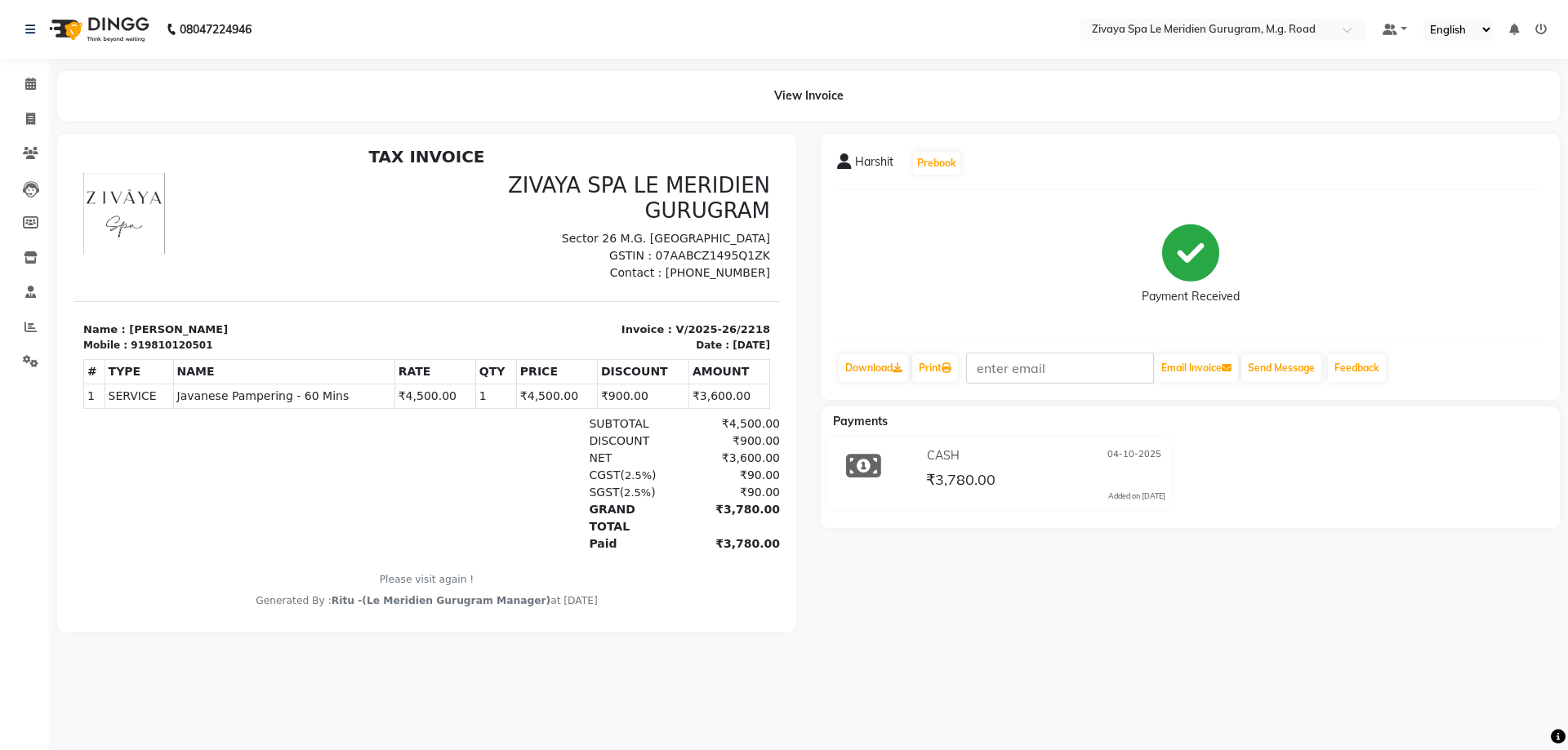
scroll to position [13, 0]
click at [31, 83] on icon at bounding box center [31, 83] width 11 height 12
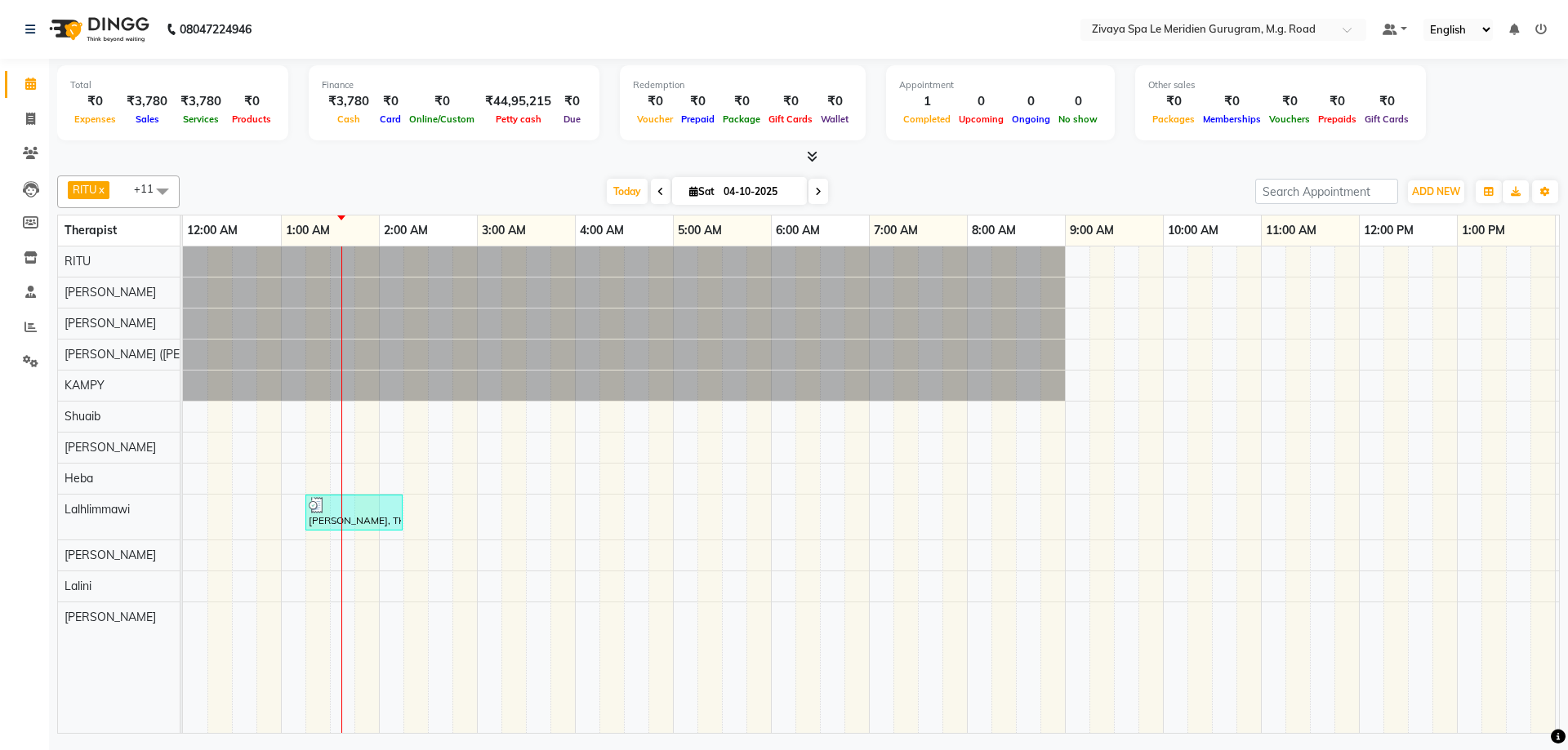
click at [370, 519] on div "[PERSON_NAME], TK01, 01:15 AM-02:15 AM, Javanese Pampering - 60 Mins" at bounding box center [353, 513] width 94 height 31
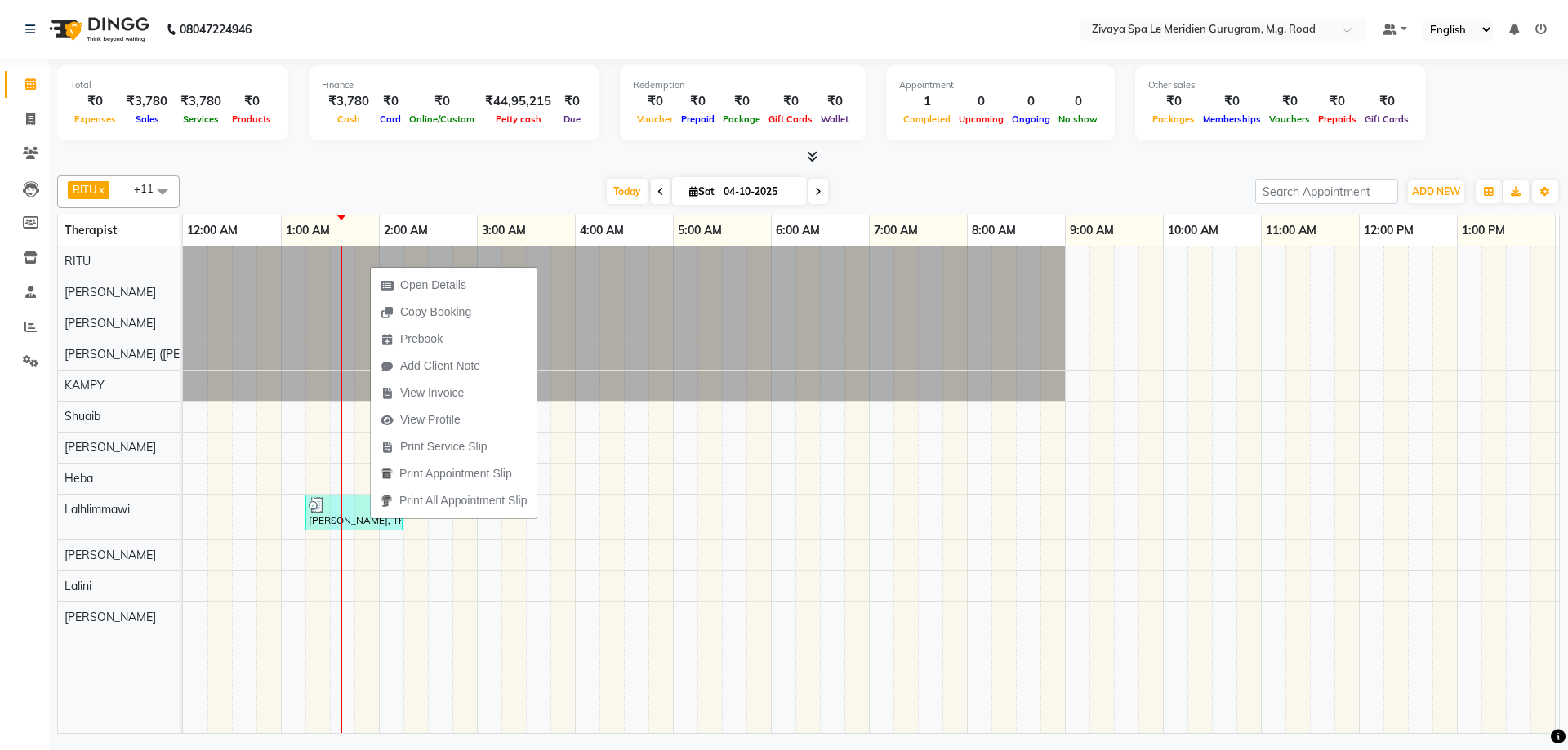
click at [1471, 135] on div "Total ₹0 Expenses ₹3,780 Sales ₹3,780 Services ₹0 Products Finance ₹3,780 Cash …" at bounding box center [809, 106] width 1502 height 80
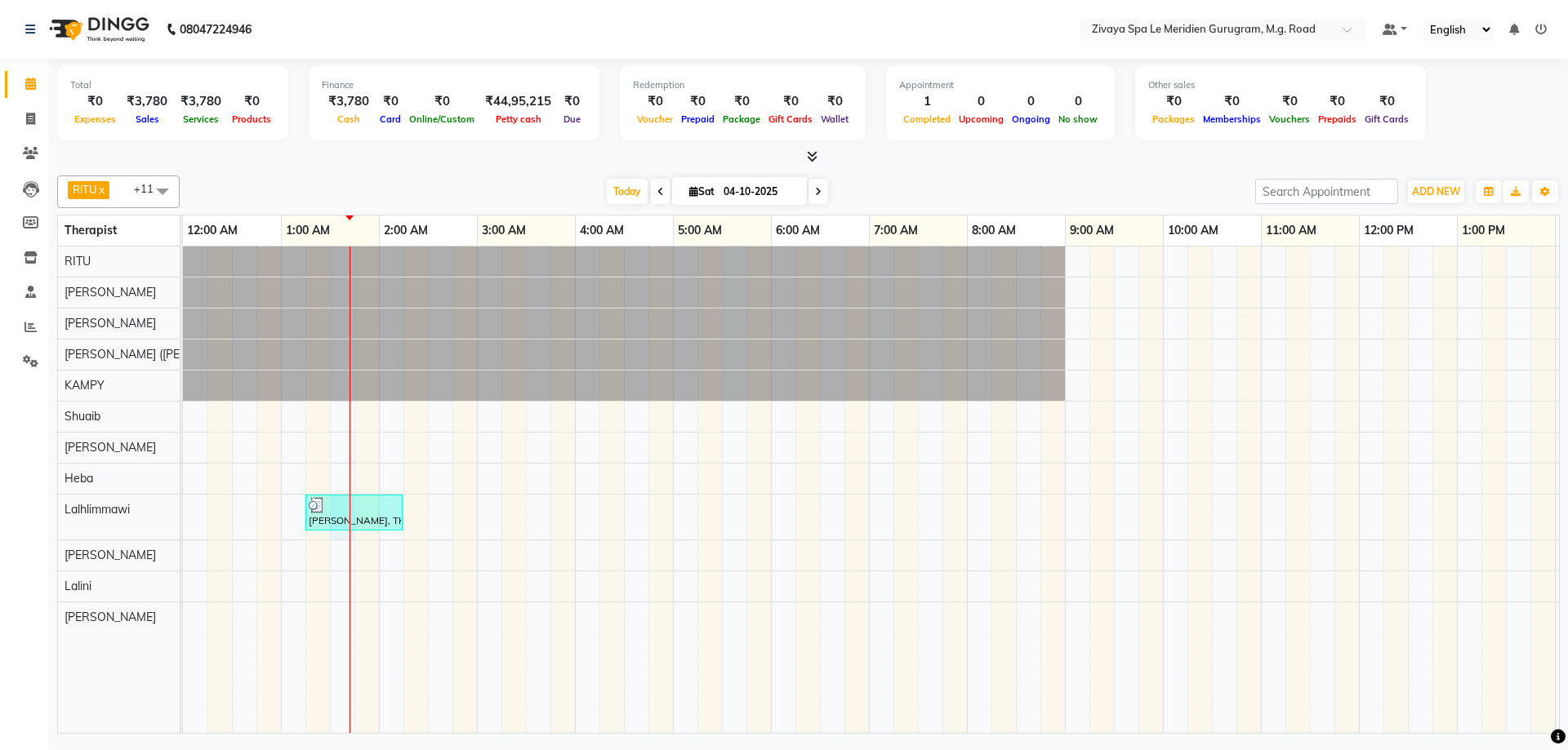
click at [350, 509] on div at bounding box center [350, 489] width 1 height 486
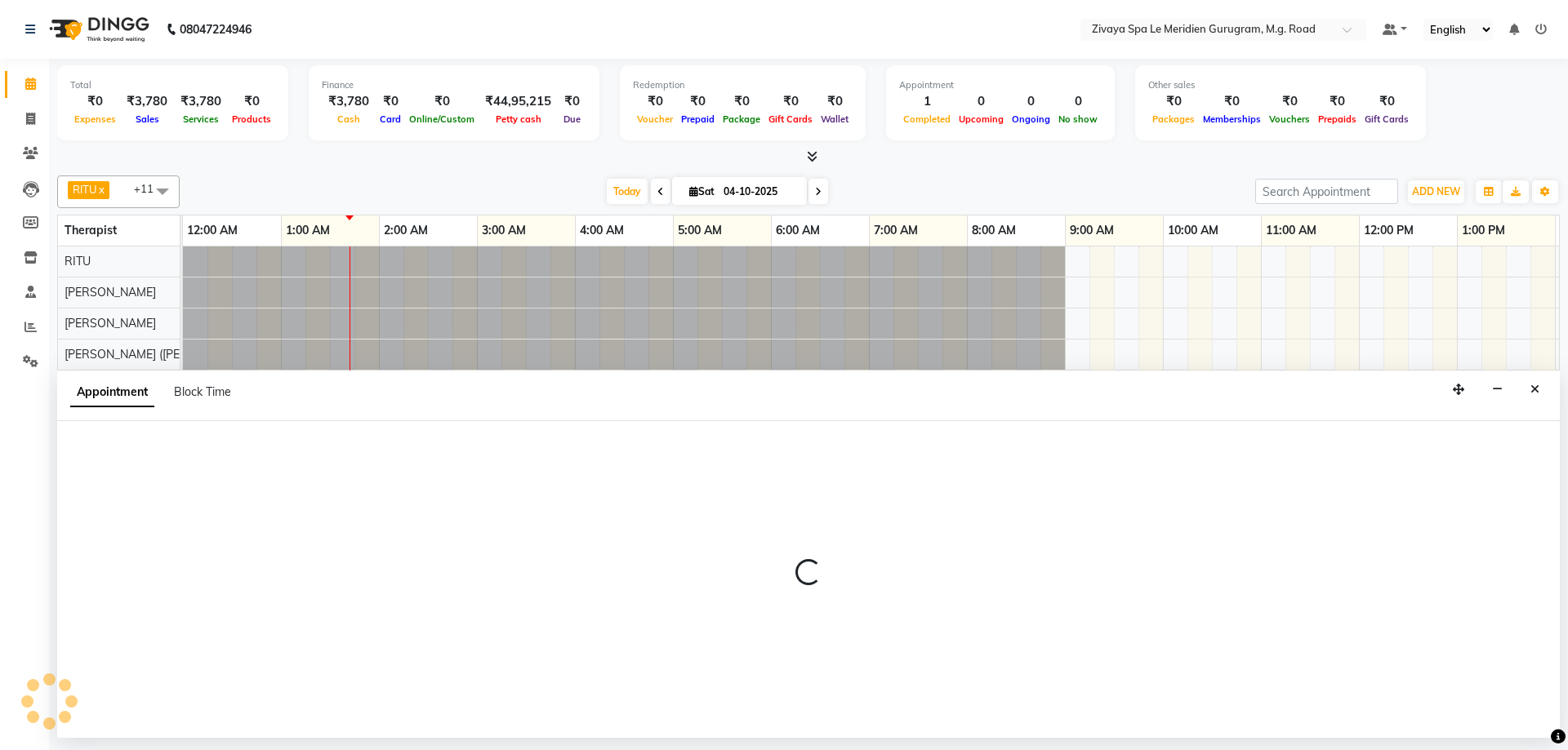
select select "65985"
select select "tentative"
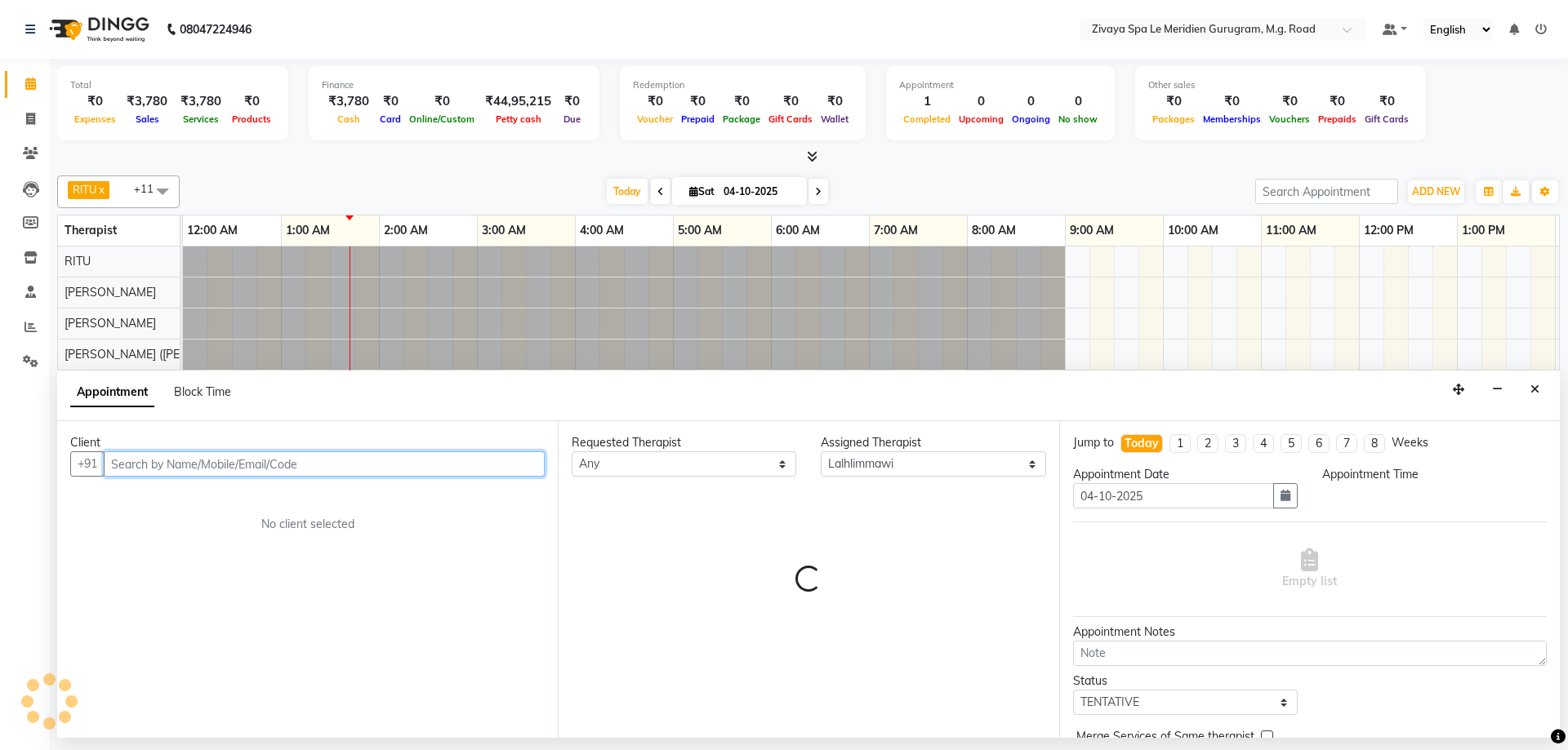
select select "90"
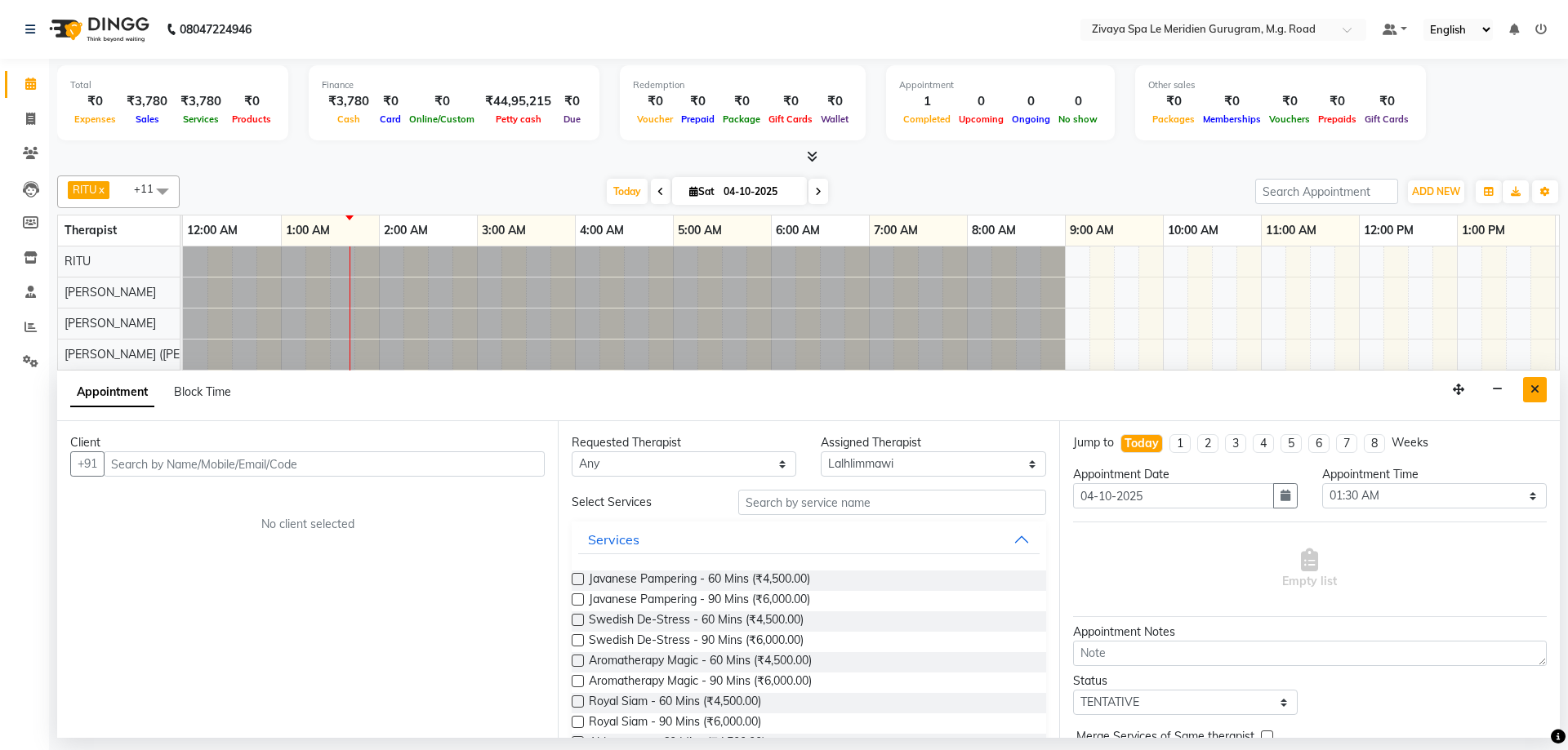
click at [1532, 390] on icon "Close" at bounding box center [1535, 389] width 9 height 12
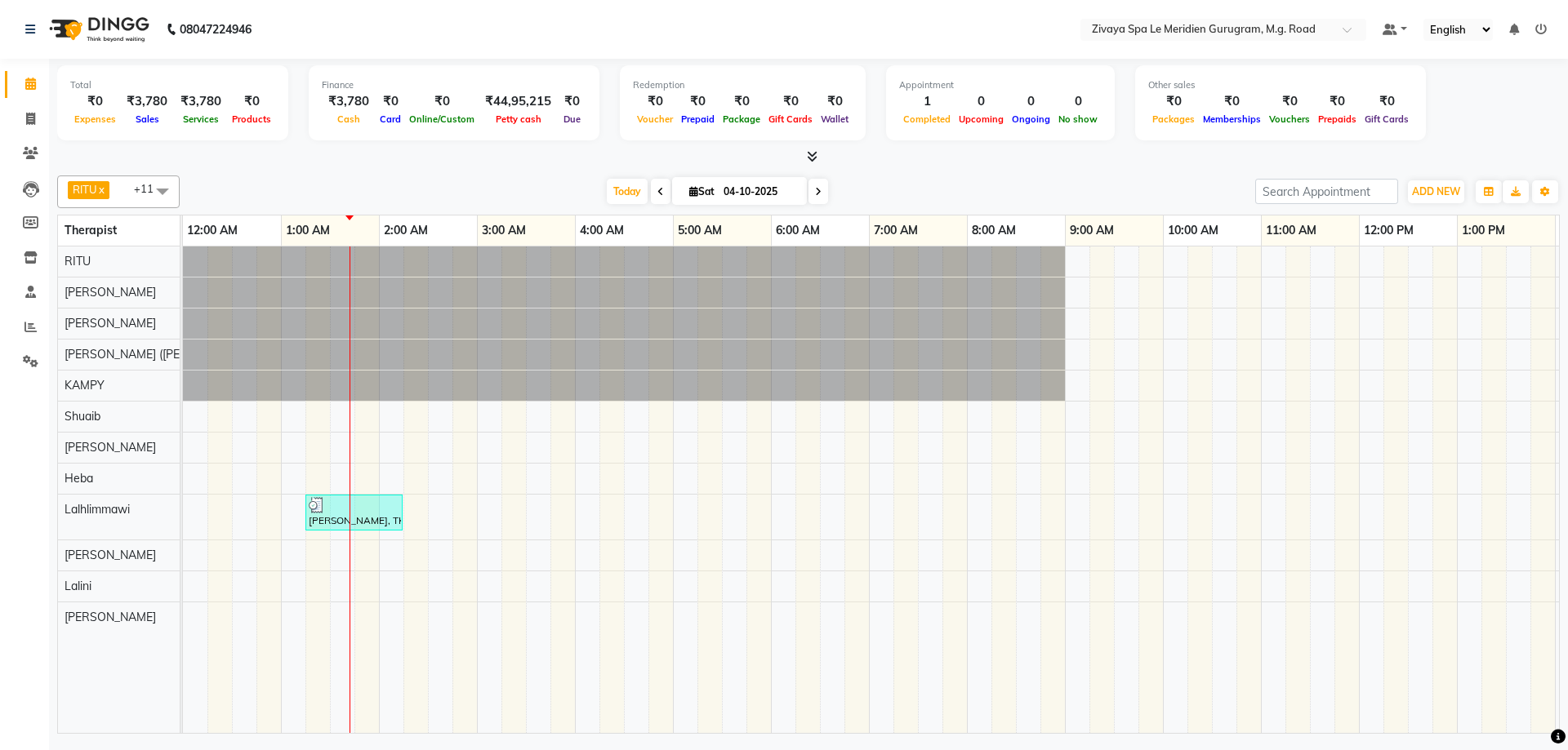
click at [337, 517] on div "[PERSON_NAME], TK01, 01:15 AM-02:15 AM, Javanese Pampering - 60 Mins" at bounding box center [353, 513] width 94 height 31
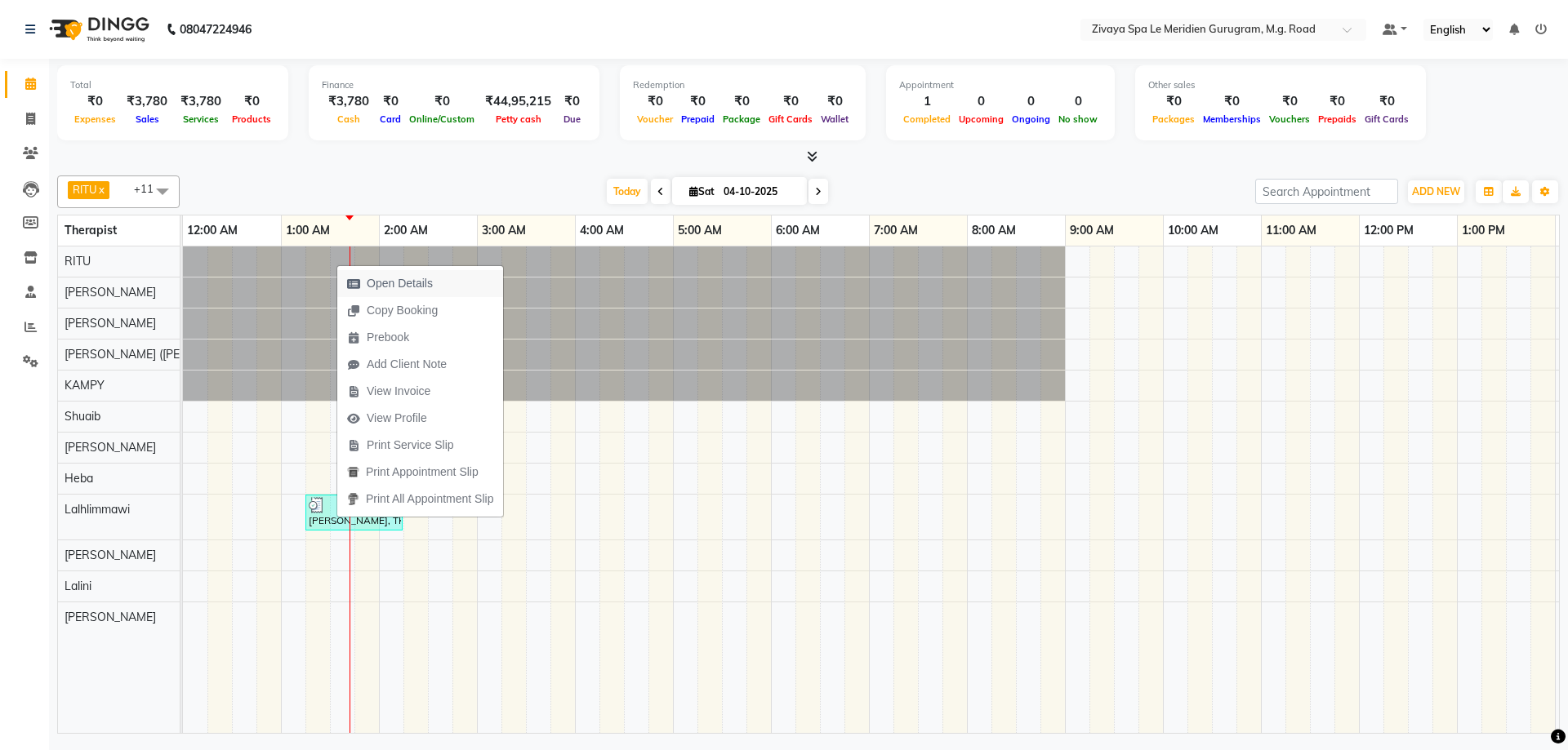
click at [430, 276] on span "Open Details" at bounding box center [400, 283] width 66 height 17
select select "3"
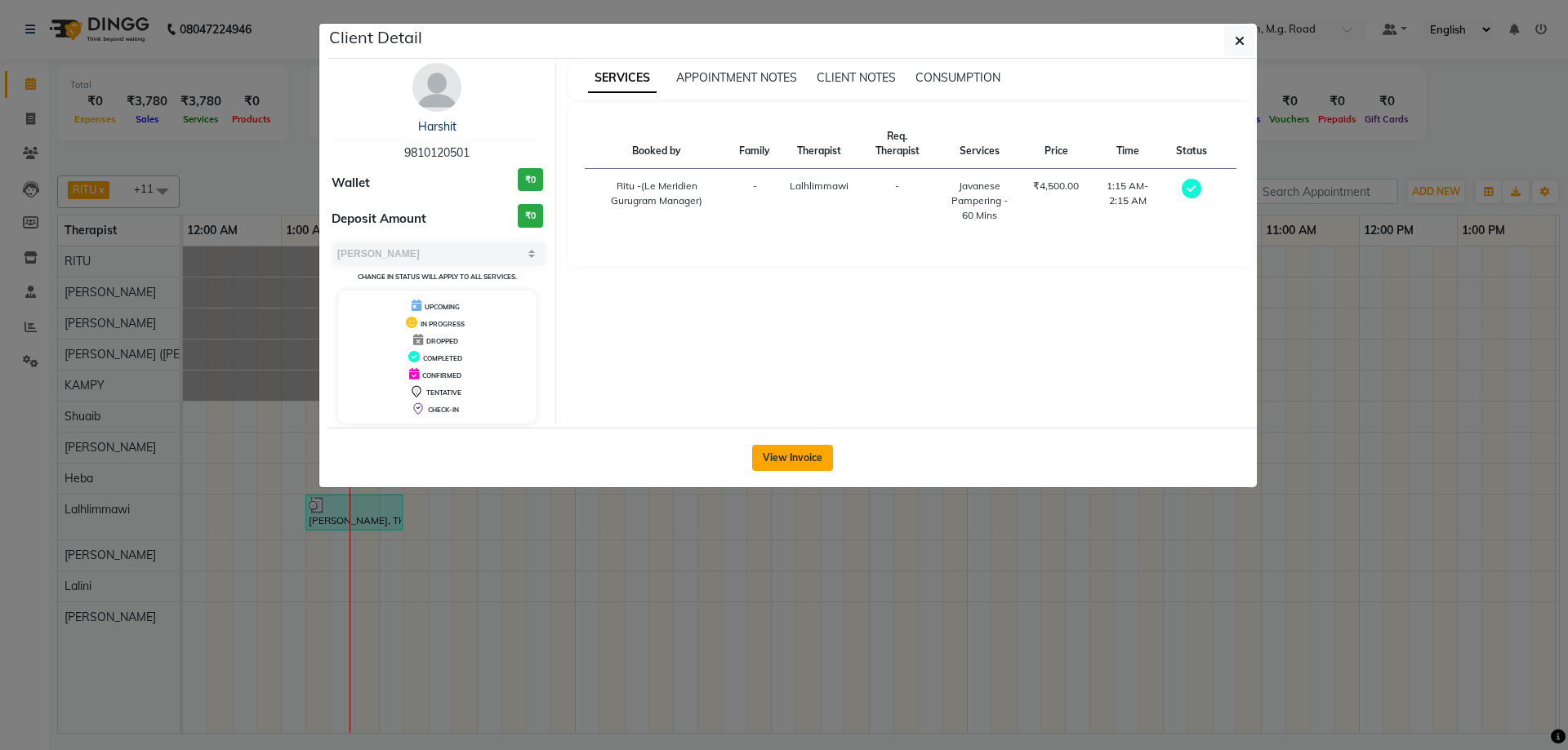
click at [800, 448] on button "View Invoice" at bounding box center [792, 458] width 81 height 26
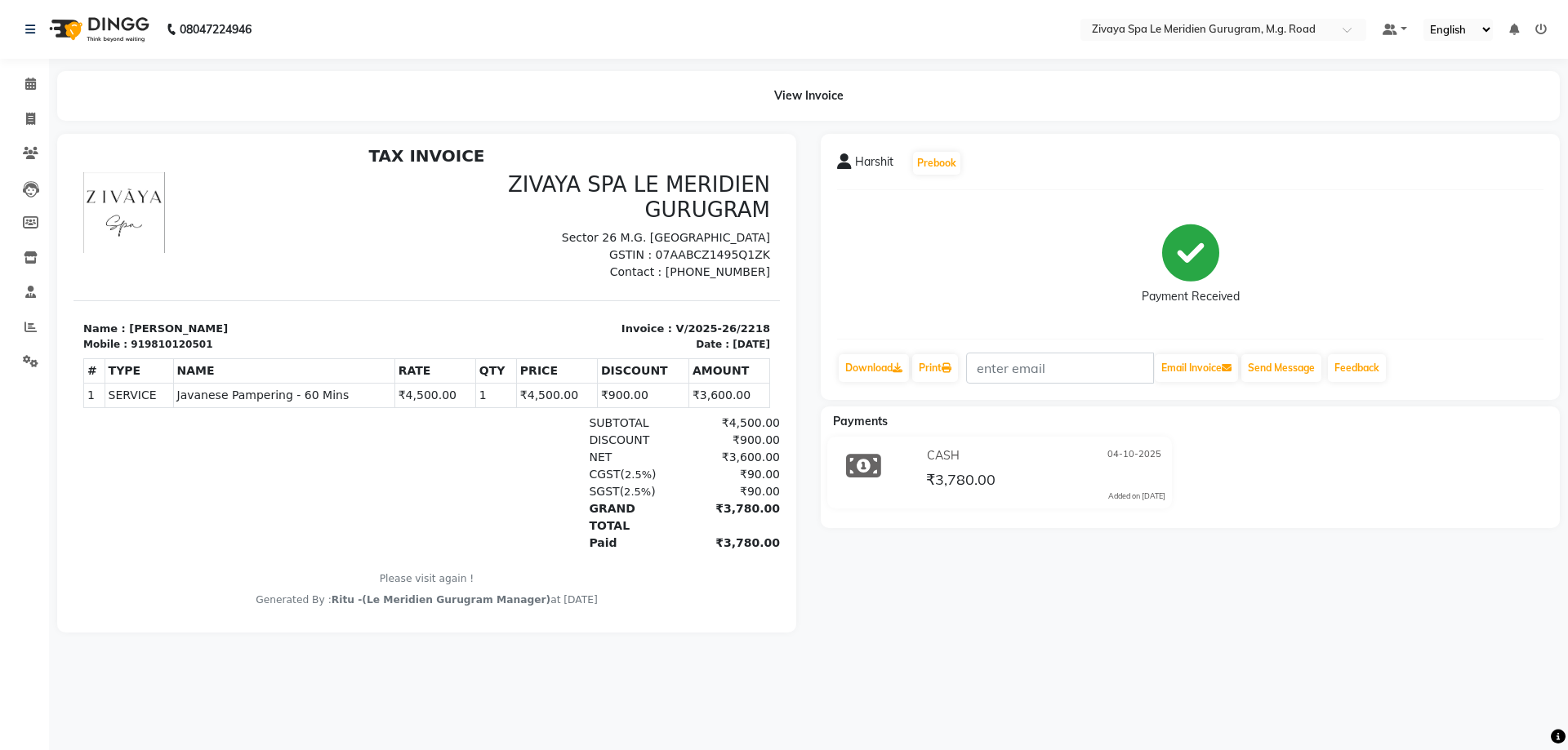
scroll to position [13, 0]
drag, startPoint x: 765, startPoint y: 603, endPoint x: 845, endPoint y: 751, distance: 168.2
click at [33, 88] on icon at bounding box center [31, 83] width 11 height 12
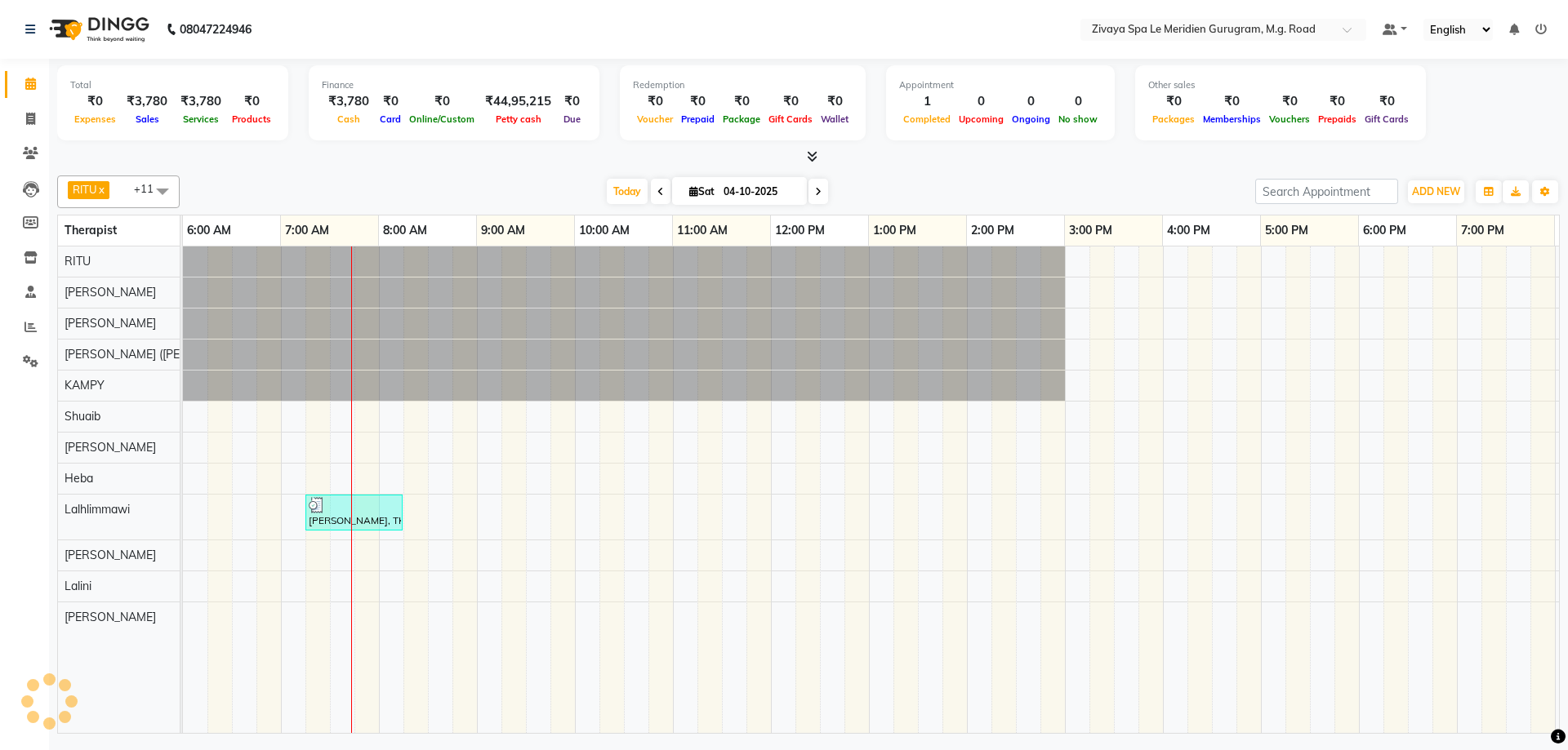
scroll to position [0, 589]
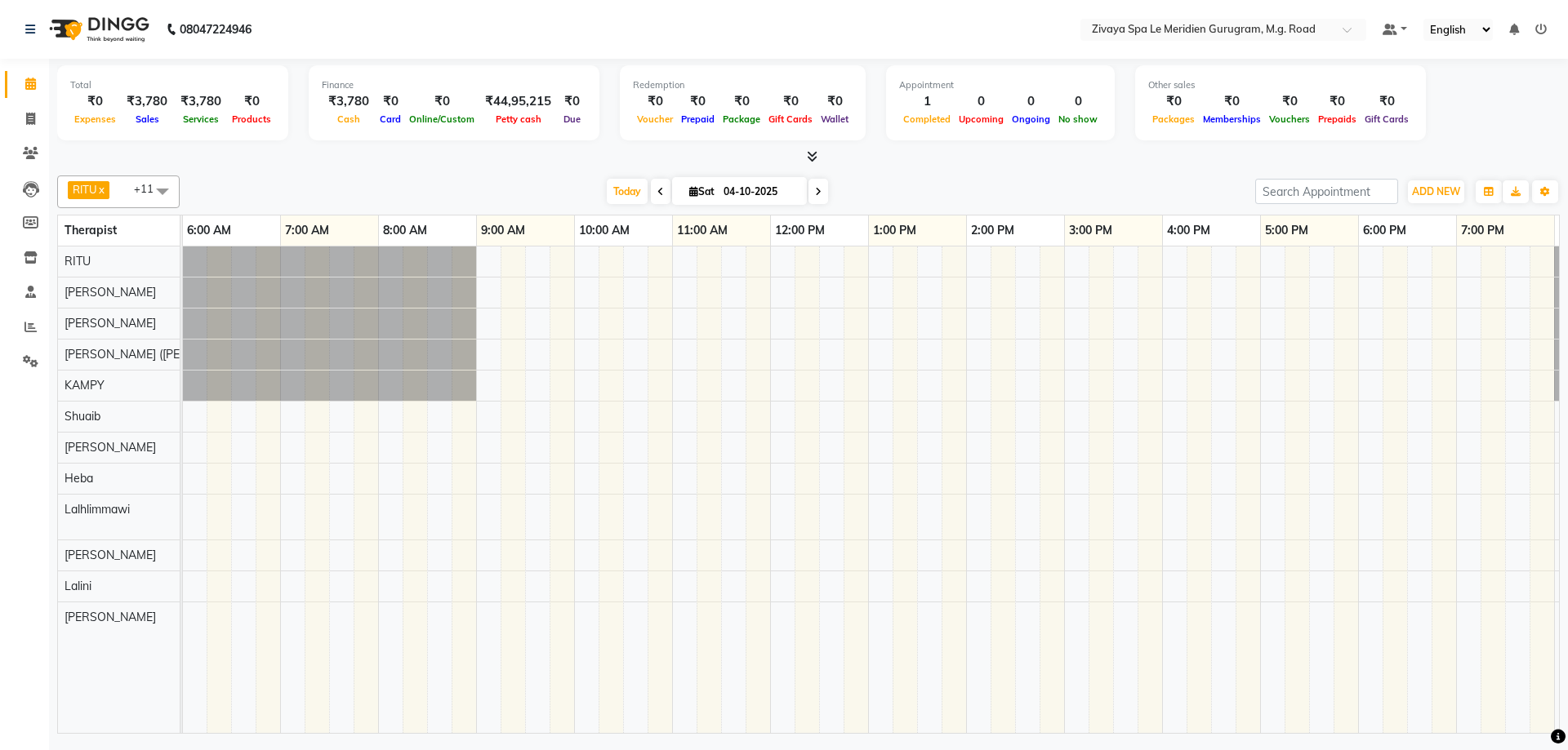
click at [1369, 719] on td at bounding box center [1370, 489] width 25 height 486
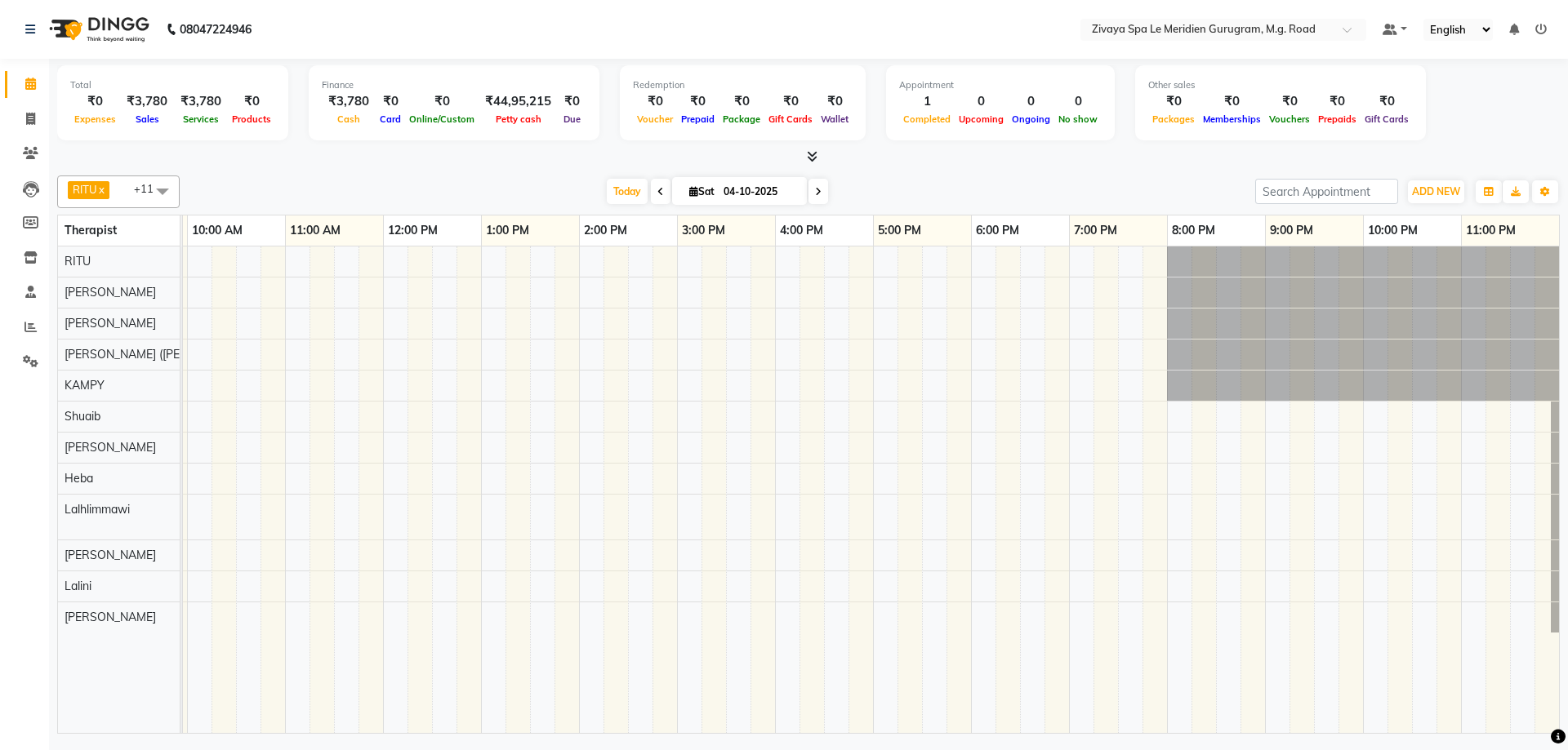
scroll to position [0, 0]
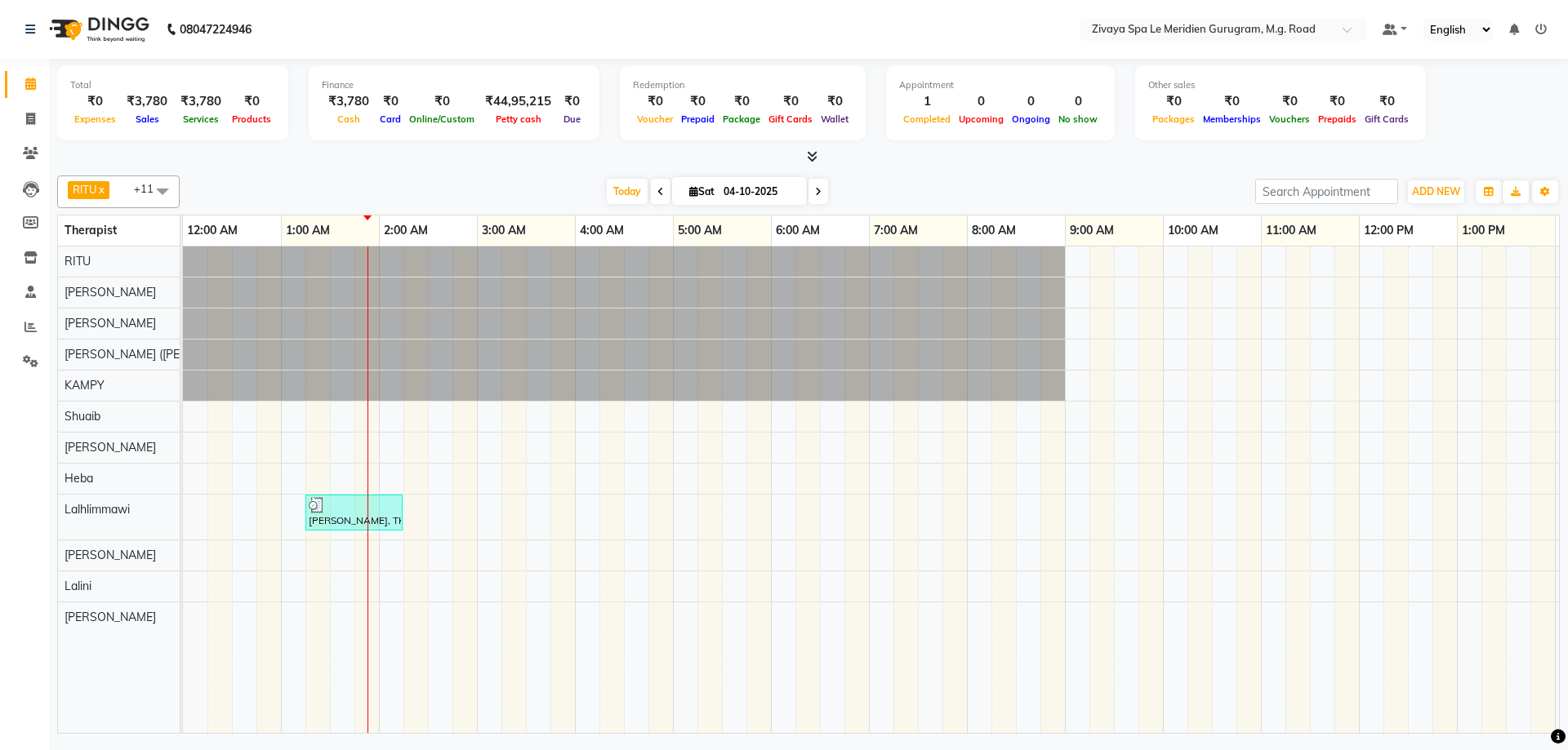
click at [363, 507] on div at bounding box center [353, 505] width 90 height 16
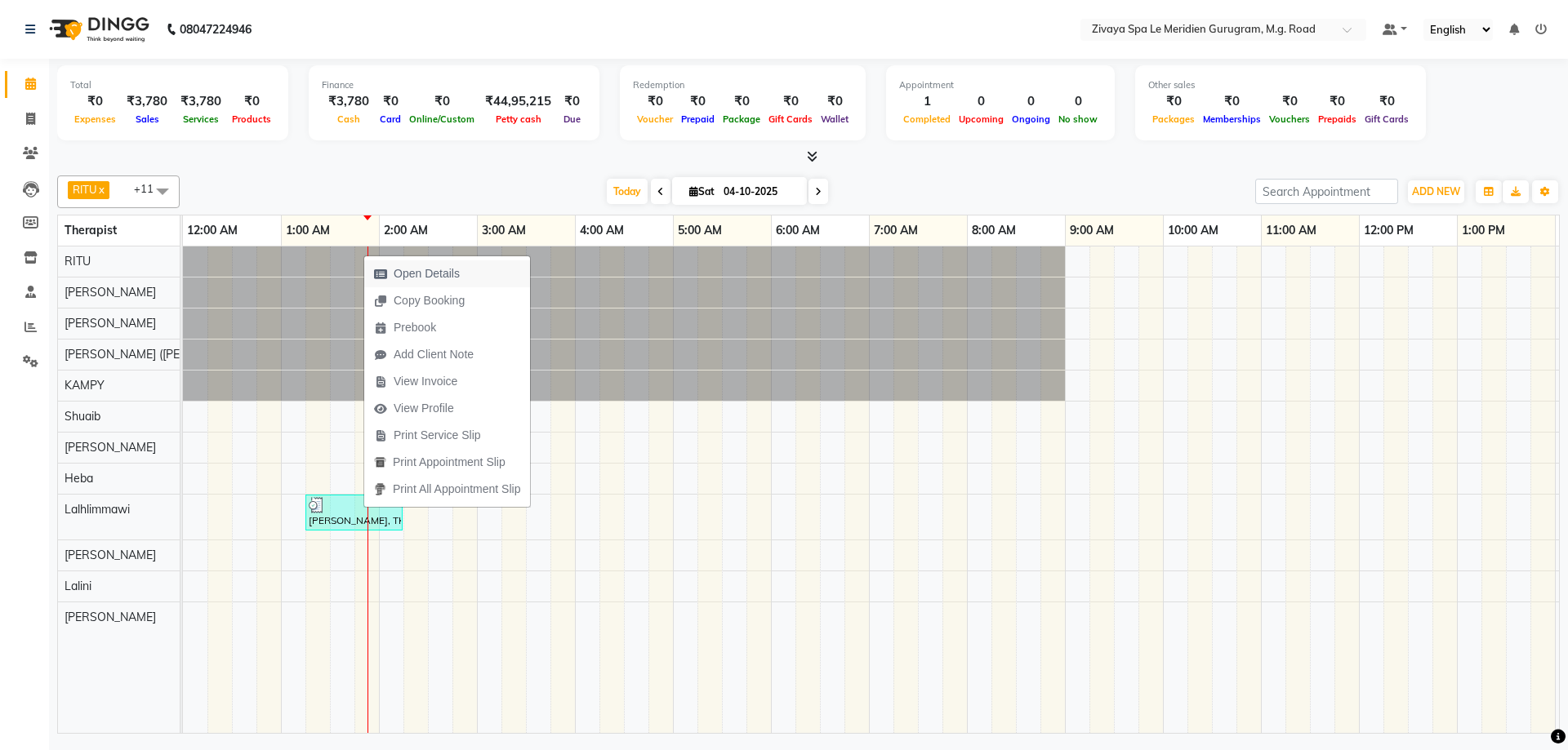
click at [455, 276] on span "Open Details" at bounding box center [426, 274] width 66 height 17
select select "3"
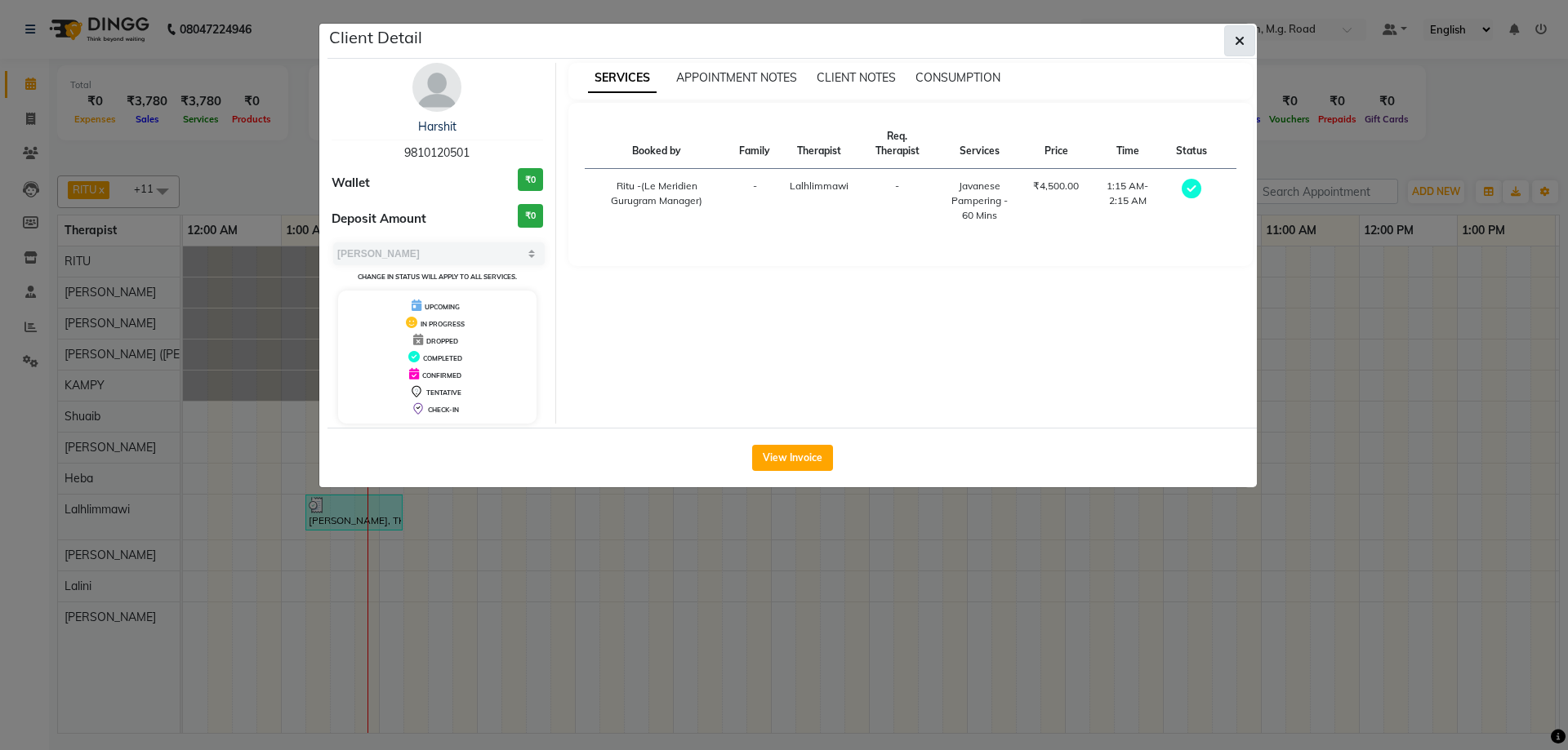
click at [1227, 37] on button "button" at bounding box center [1239, 41] width 31 height 31
